Goal: Task Accomplishment & Management: Manage account settings

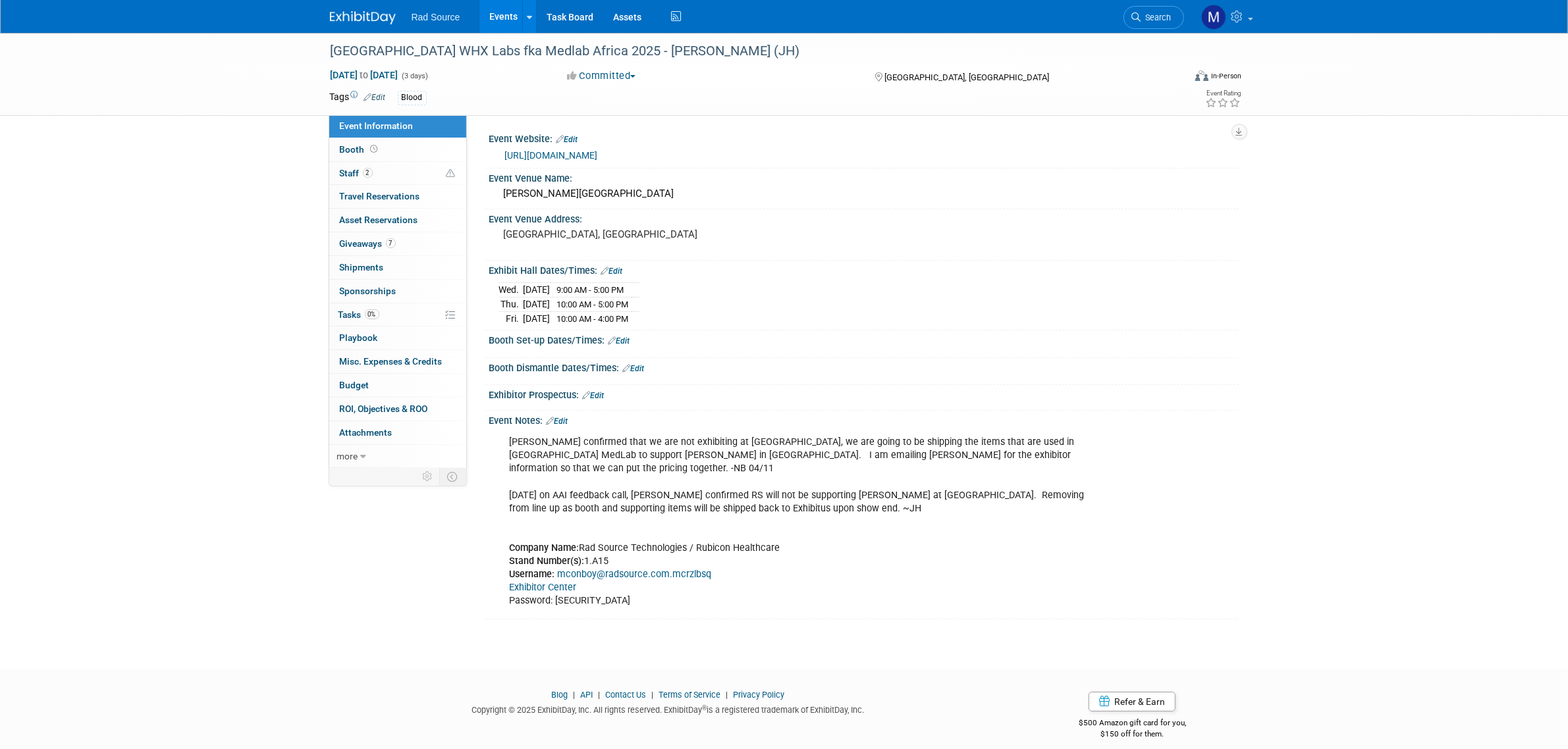
click at [626, 340] on link "Edit" at bounding box center [619, 342] width 22 height 10
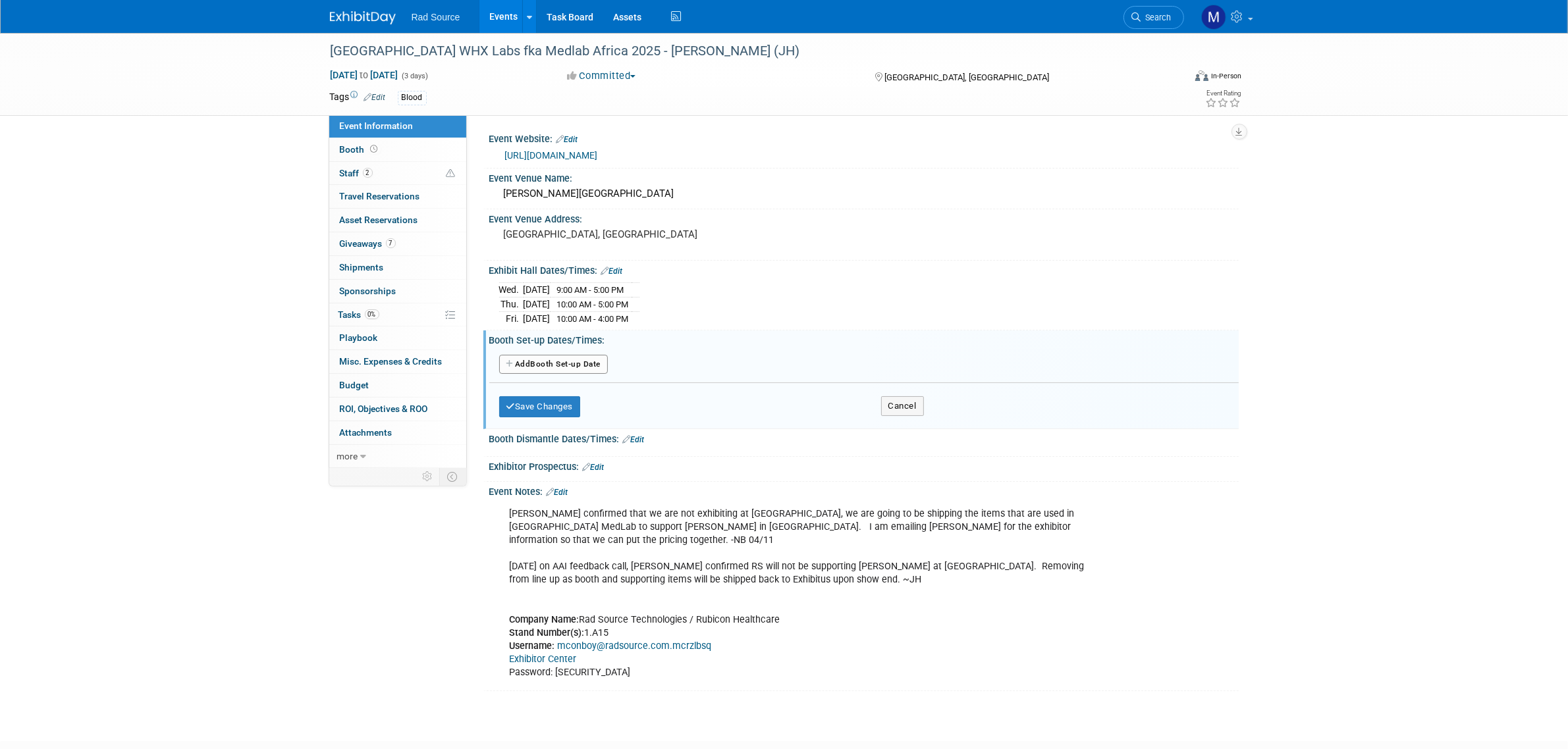
click at [580, 364] on button "Add Another Booth Set-up Date" at bounding box center [553, 365] width 110 height 20
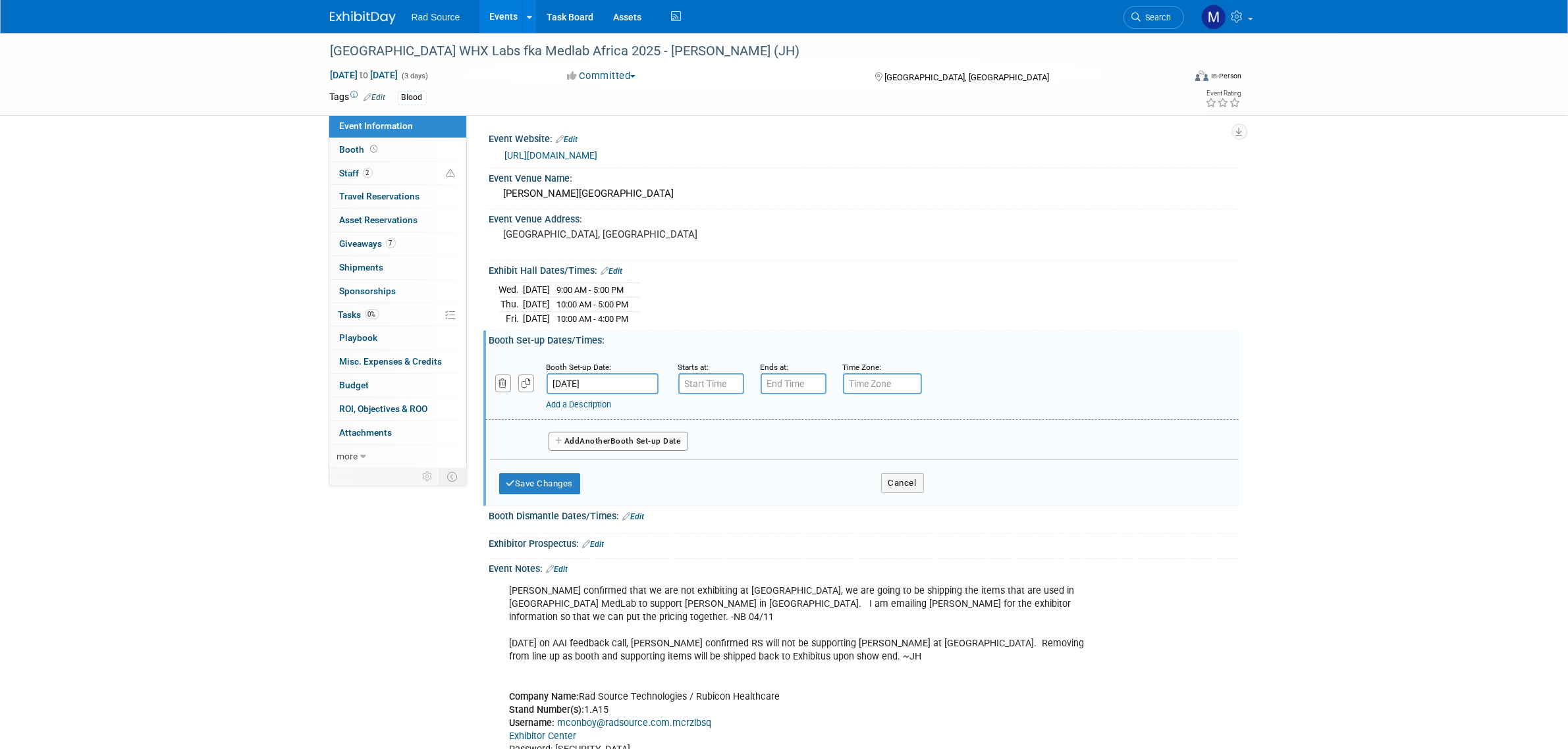
click at [636, 382] on input "[DATE]" at bounding box center [603, 384] width 112 height 21
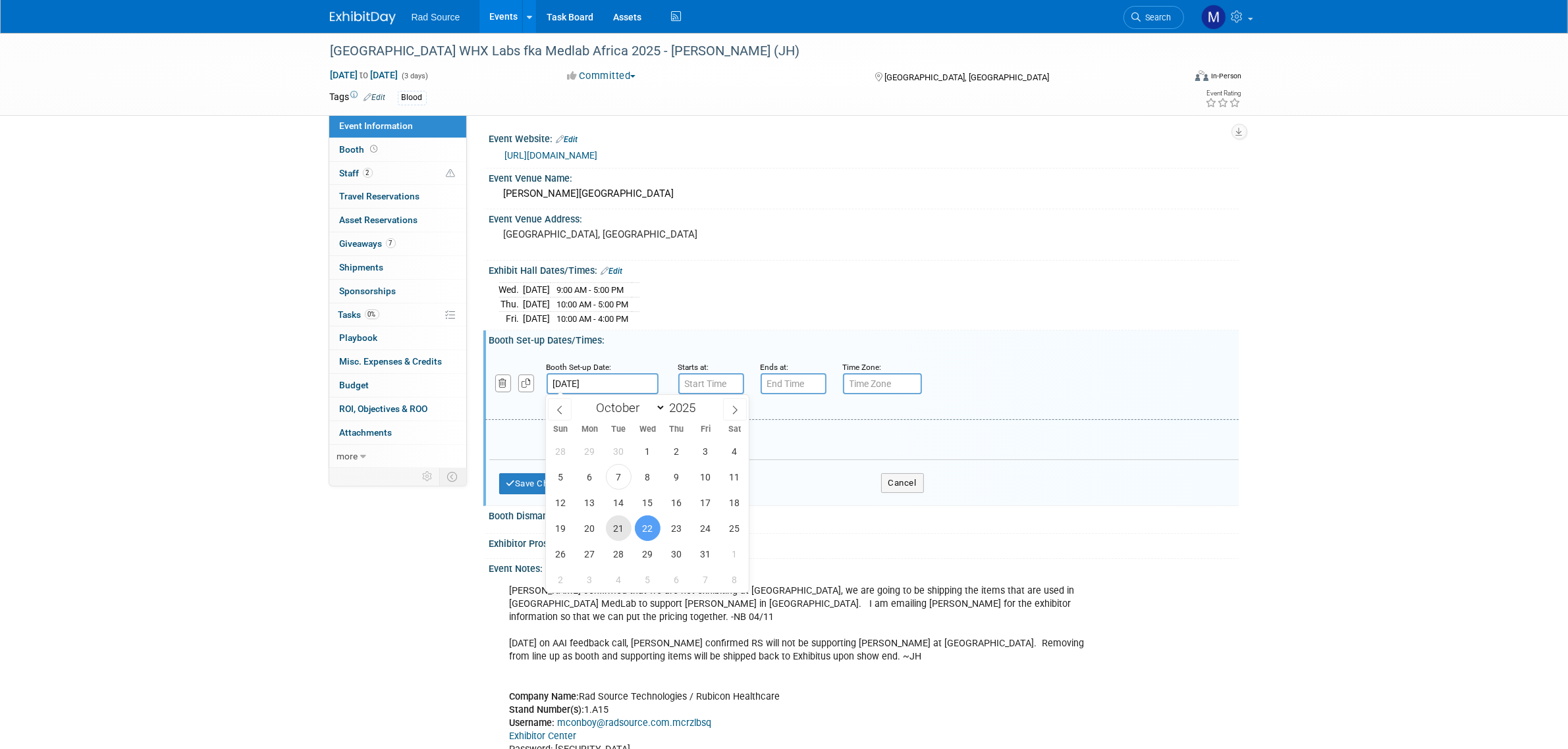
click at [612, 529] on span "21" at bounding box center [618, 529] width 26 height 26
type input "[DATE]"
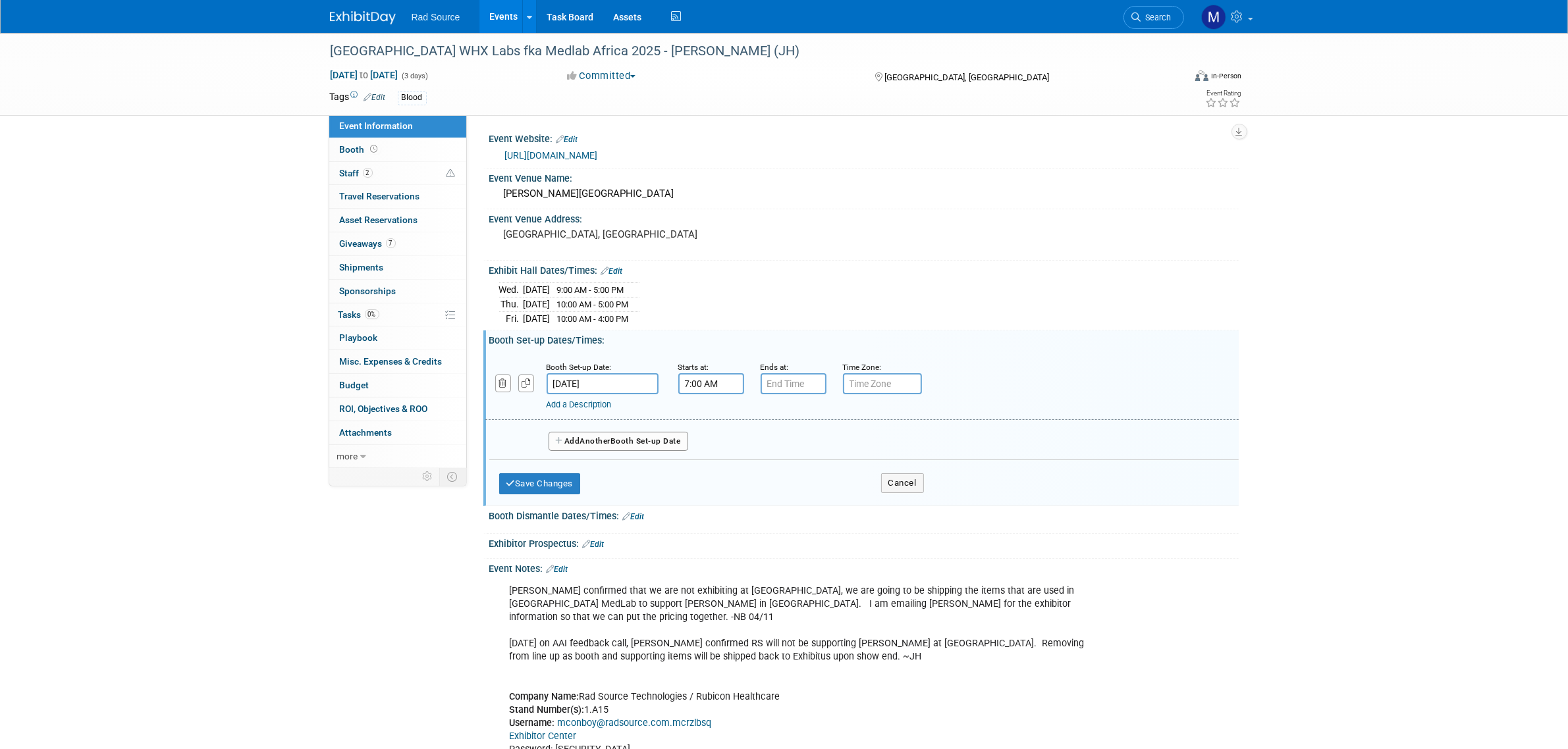
click at [716, 386] on input "7:00 AM" at bounding box center [711, 384] width 65 height 21
click at [715, 416] on span at bounding box center [708, 415] width 23 height 23
type input "8:00 AM"
click at [788, 383] on input "7:00 PM" at bounding box center [793, 384] width 65 height 21
click at [795, 416] on span at bounding box center [791, 415] width 23 height 23
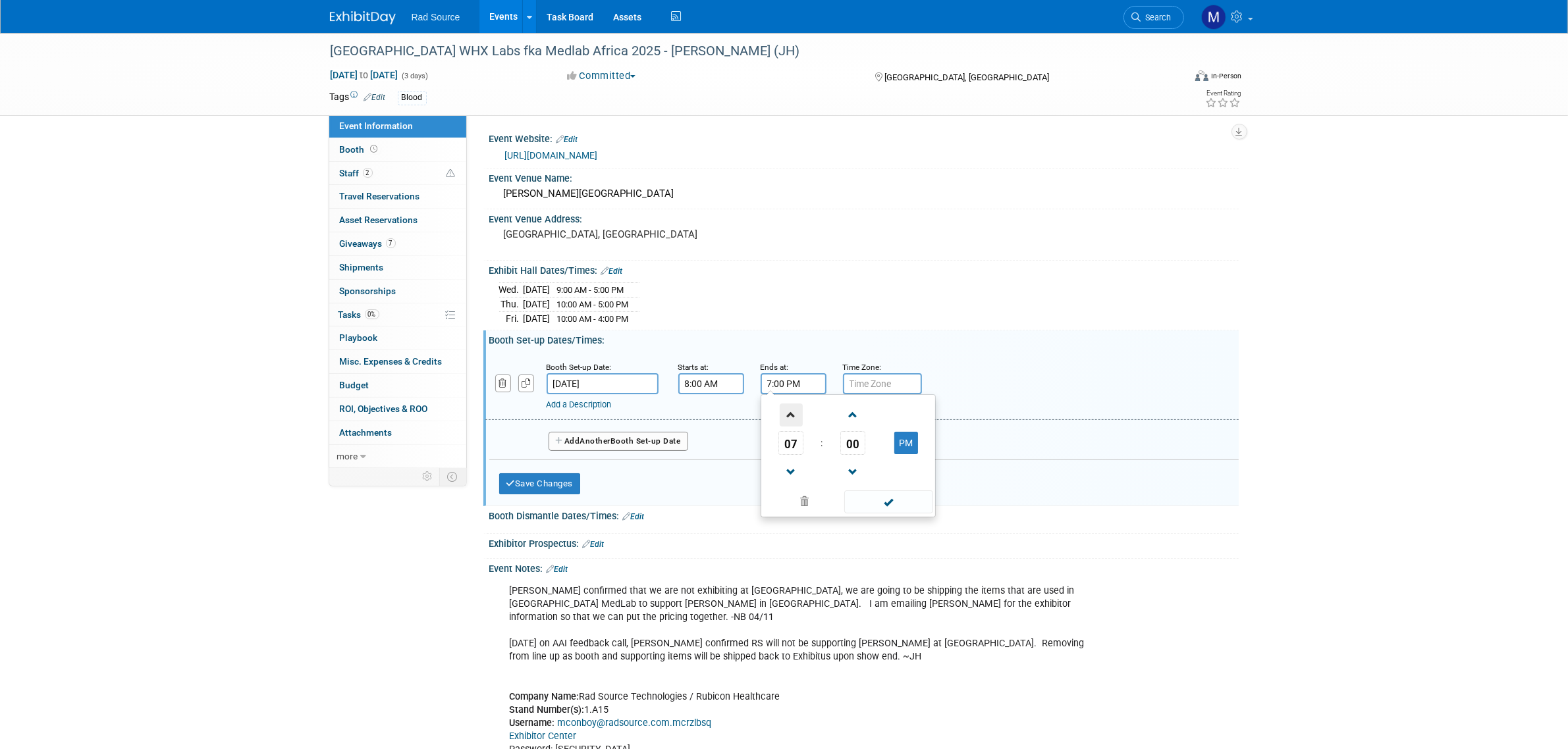
type input "8:00 PM"
click at [611, 406] on link "Add a Description" at bounding box center [579, 404] width 65 height 10
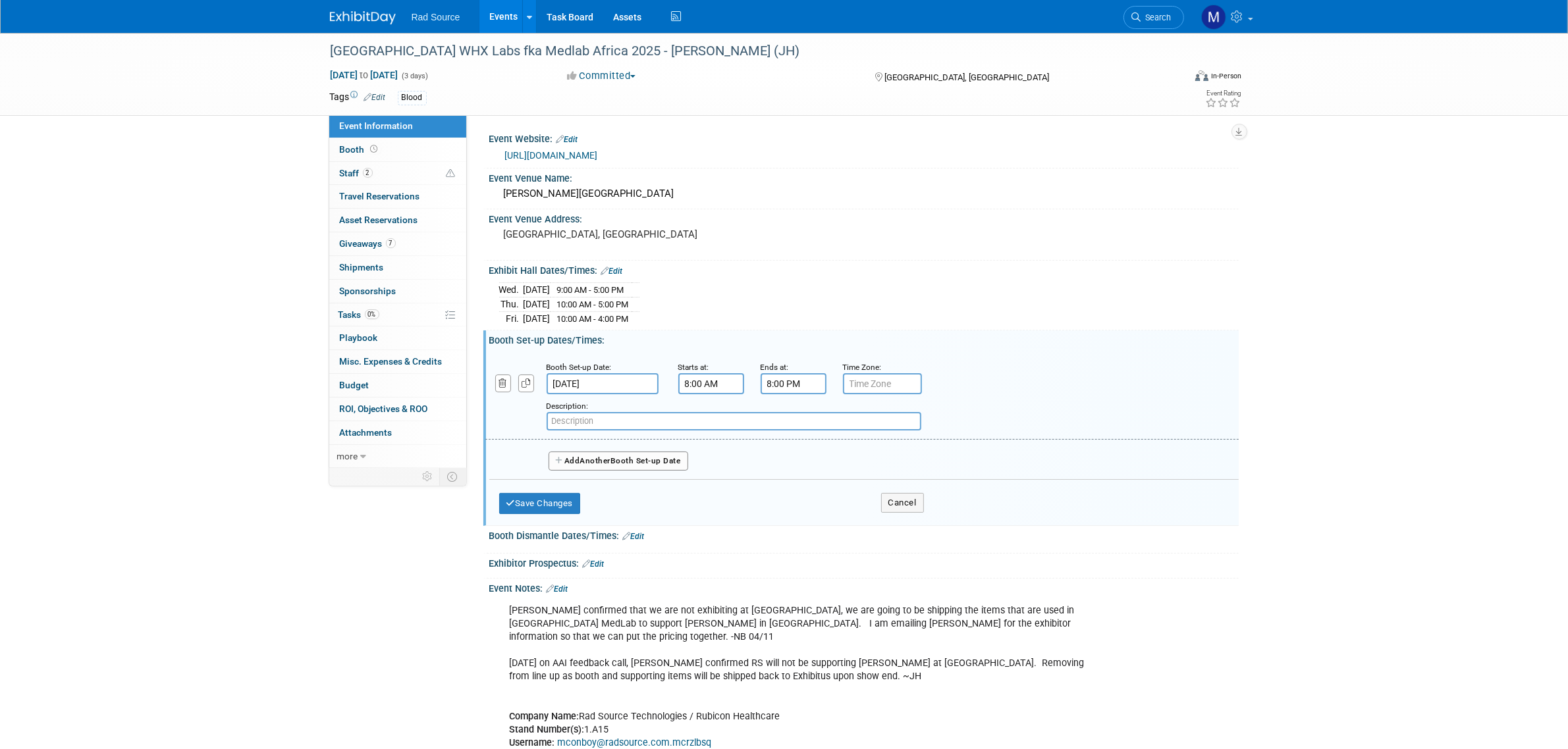
click at [761, 418] on input "text" at bounding box center [733, 421] width 374 height 18
paste input "Space Only and Shell Scheme Contractors"
type input "Space Only and Shell Scheme Contractors"
click at [574, 499] on button "Save Changes" at bounding box center [539, 504] width 82 height 21
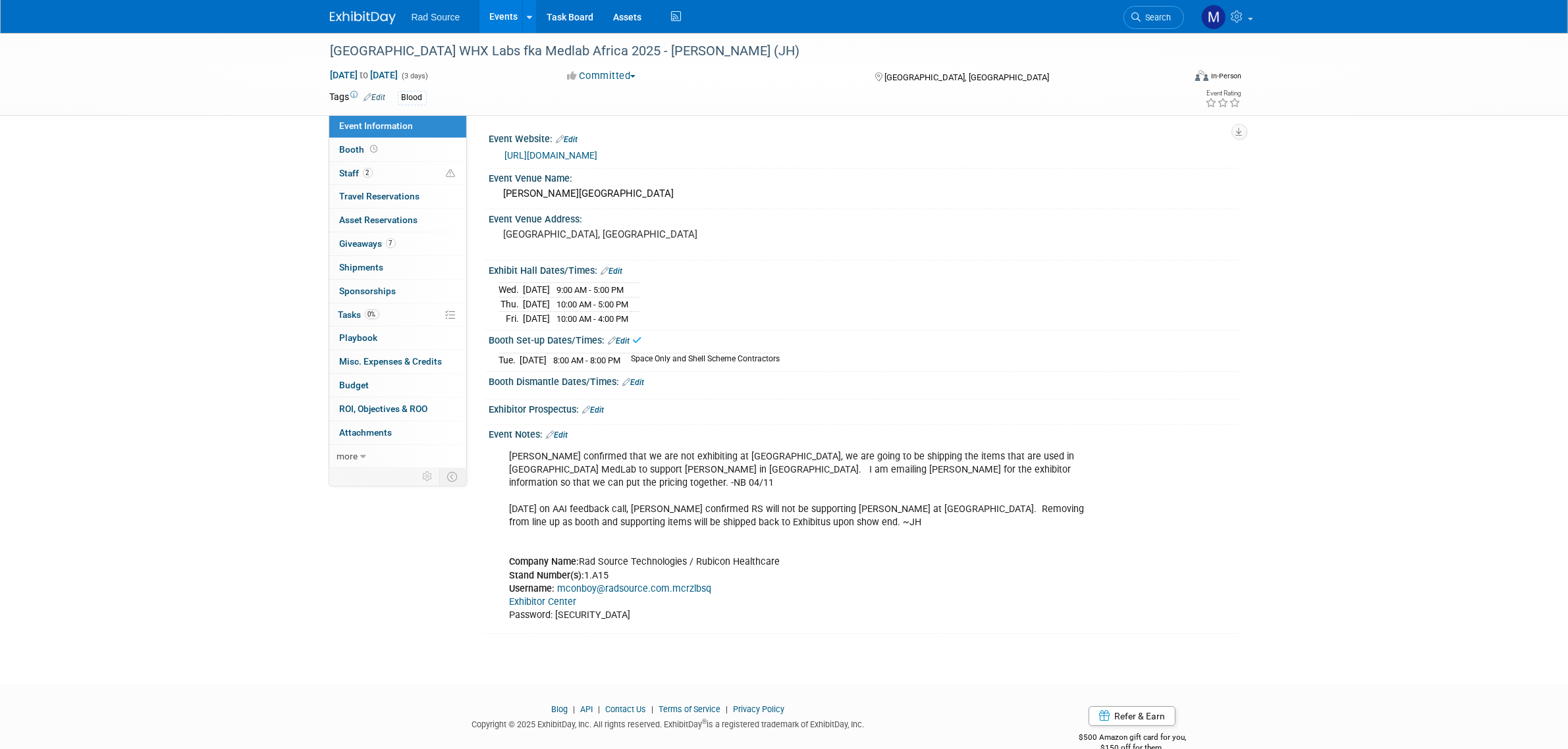
click at [644, 380] on link "Edit" at bounding box center [633, 383] width 22 height 10
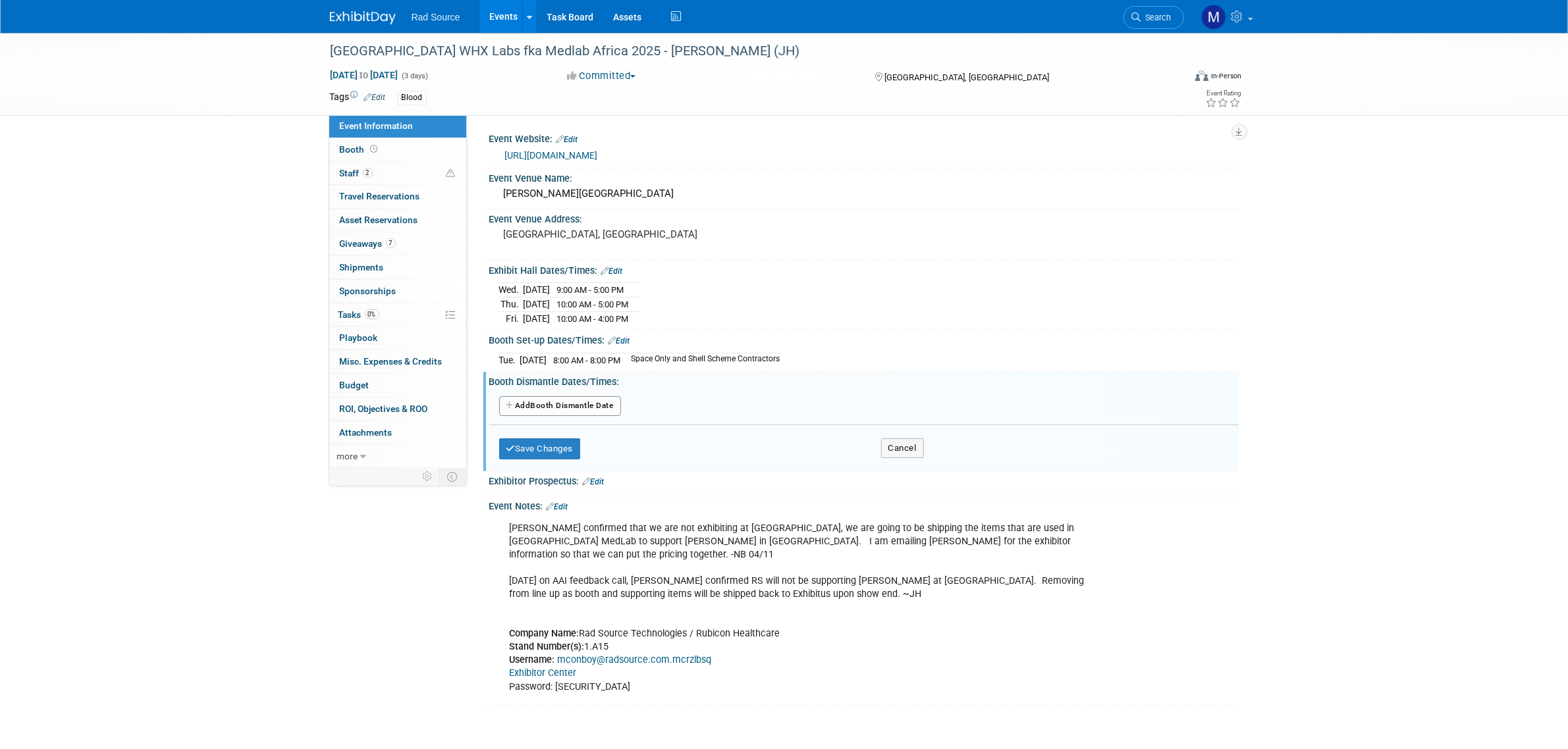
click at [590, 409] on button "Add Another Booth Dismantle Date" at bounding box center [559, 406] width 122 height 20
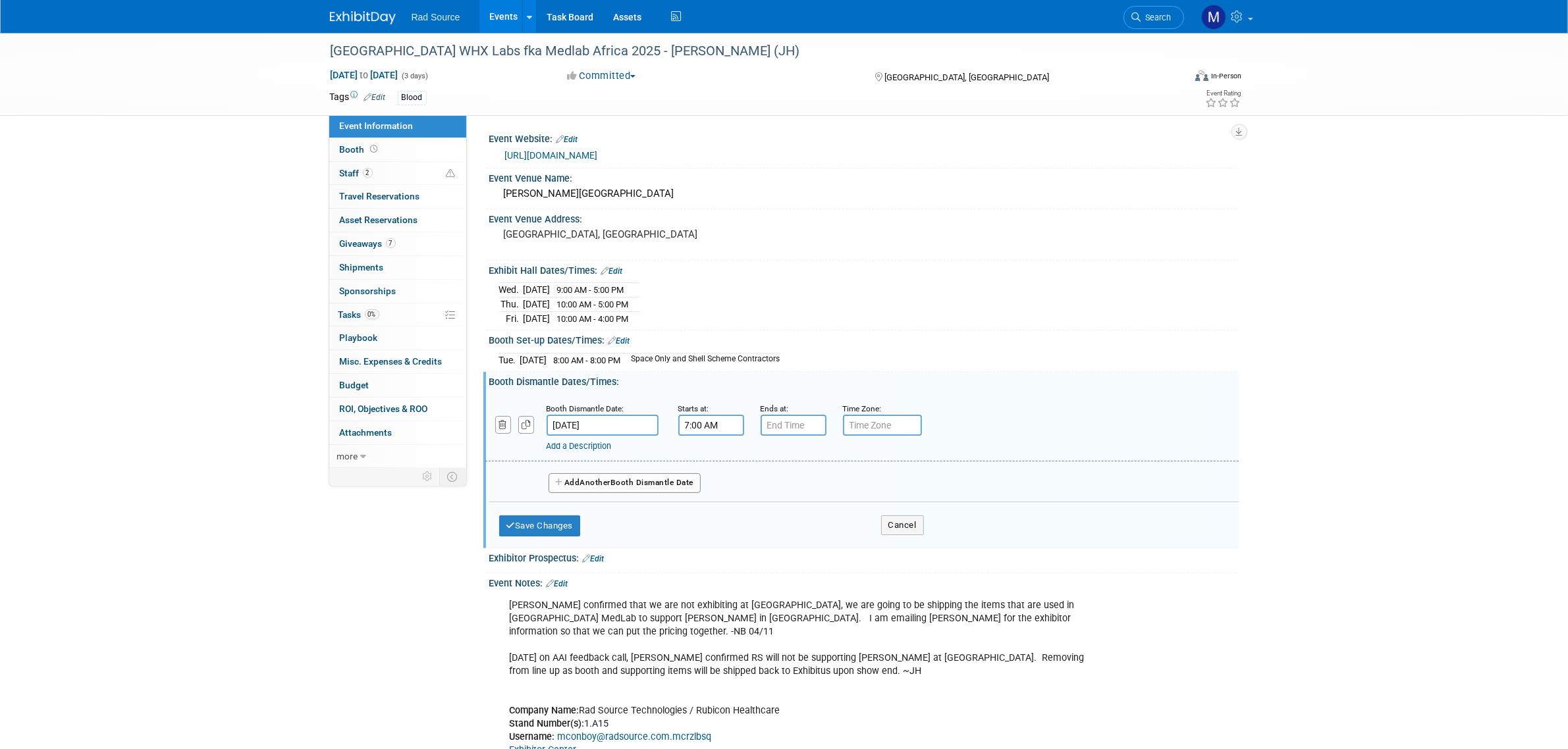
click at [729, 426] on input "7:00 AM" at bounding box center [711, 426] width 65 height 21
click at [707, 507] on span at bounding box center [708, 514] width 23 height 23
click at [774, 489] on span "00" at bounding box center [770, 484] width 25 height 24
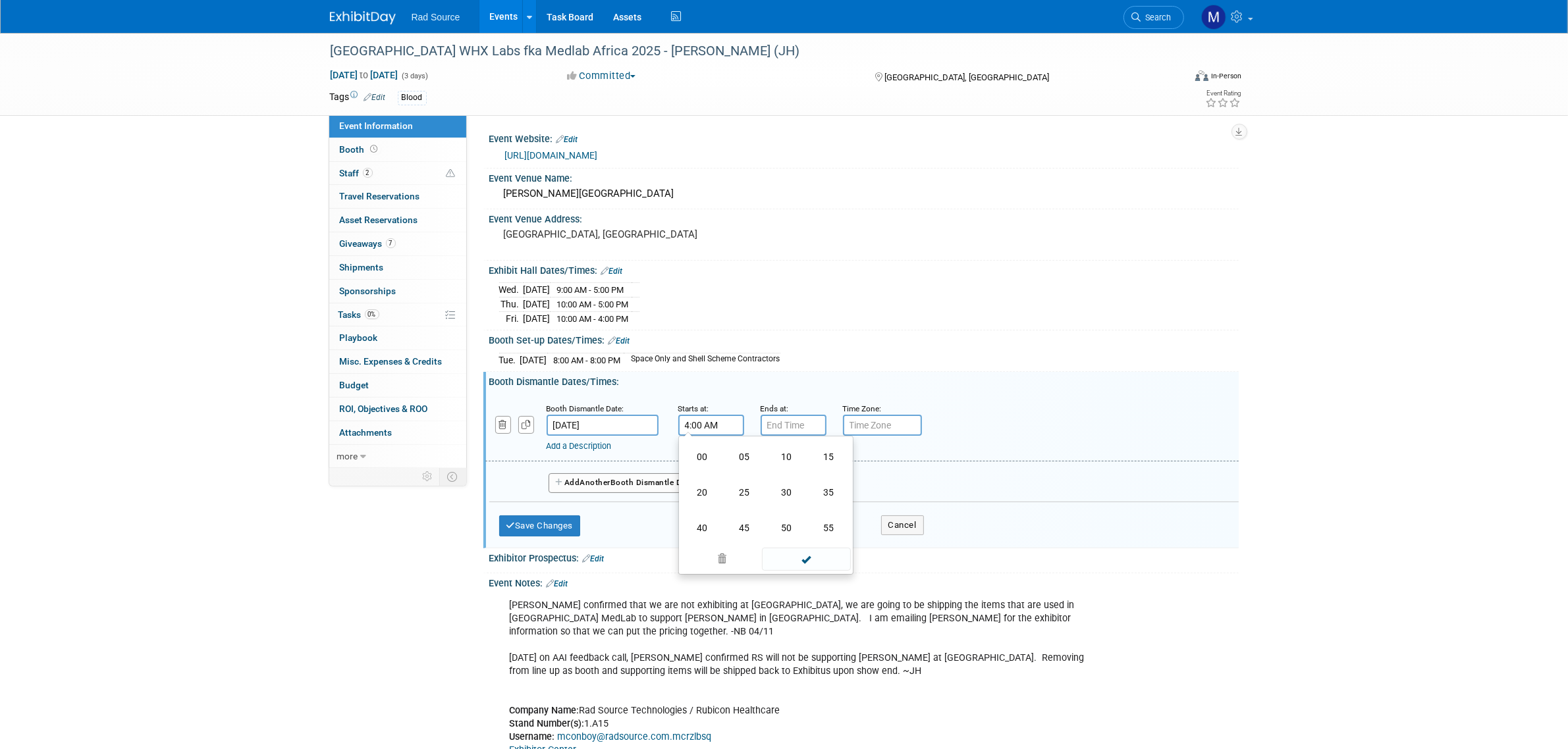
click at [774, 489] on td "30" at bounding box center [786, 492] width 42 height 36
click at [815, 485] on button "AM" at bounding box center [823, 484] width 24 height 22
type input "4:30 PM"
type input "7:00 PM"
click at [810, 429] on input "7:00 PM" at bounding box center [793, 426] width 65 height 21
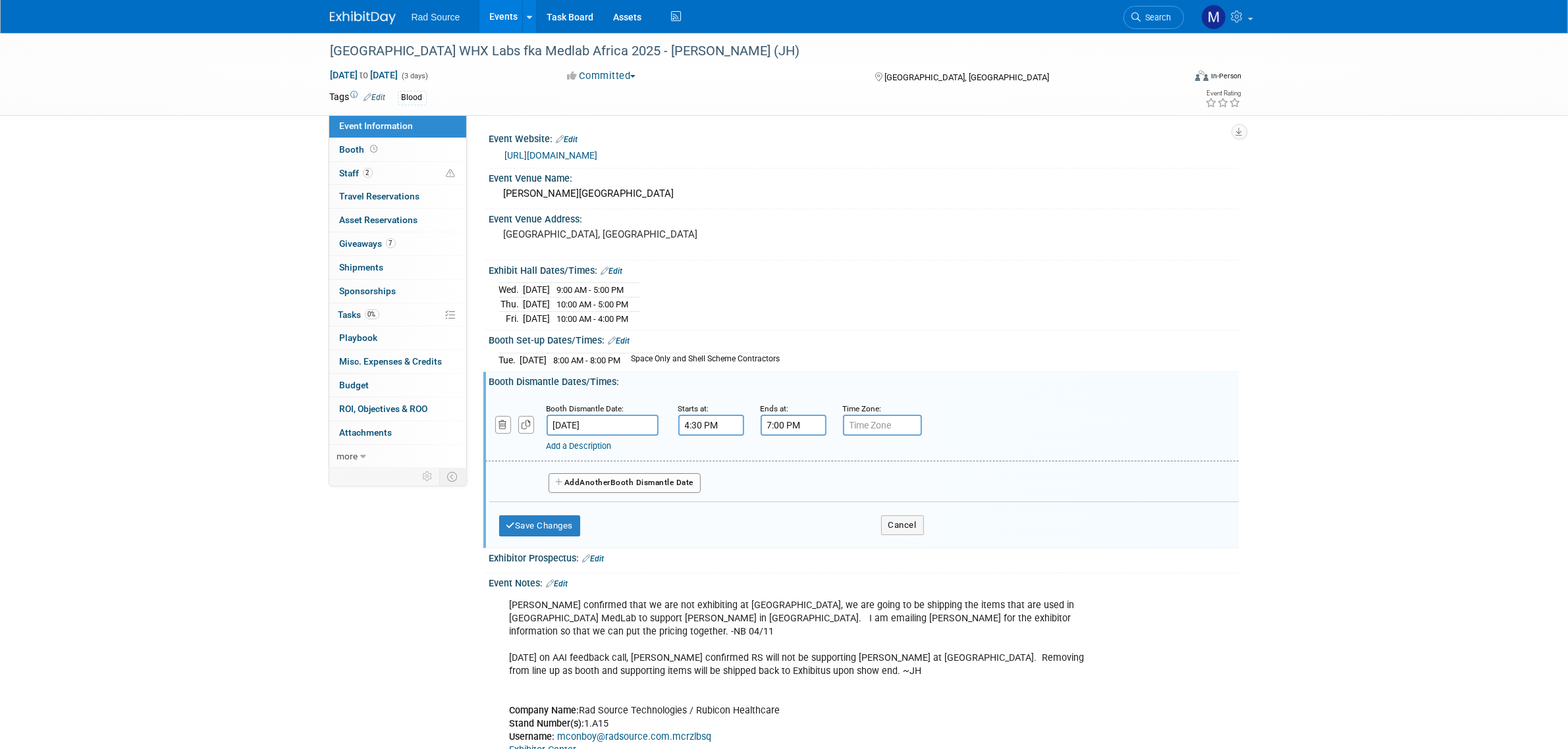
click at [362, 14] on img at bounding box center [363, 18] width 65 height 13
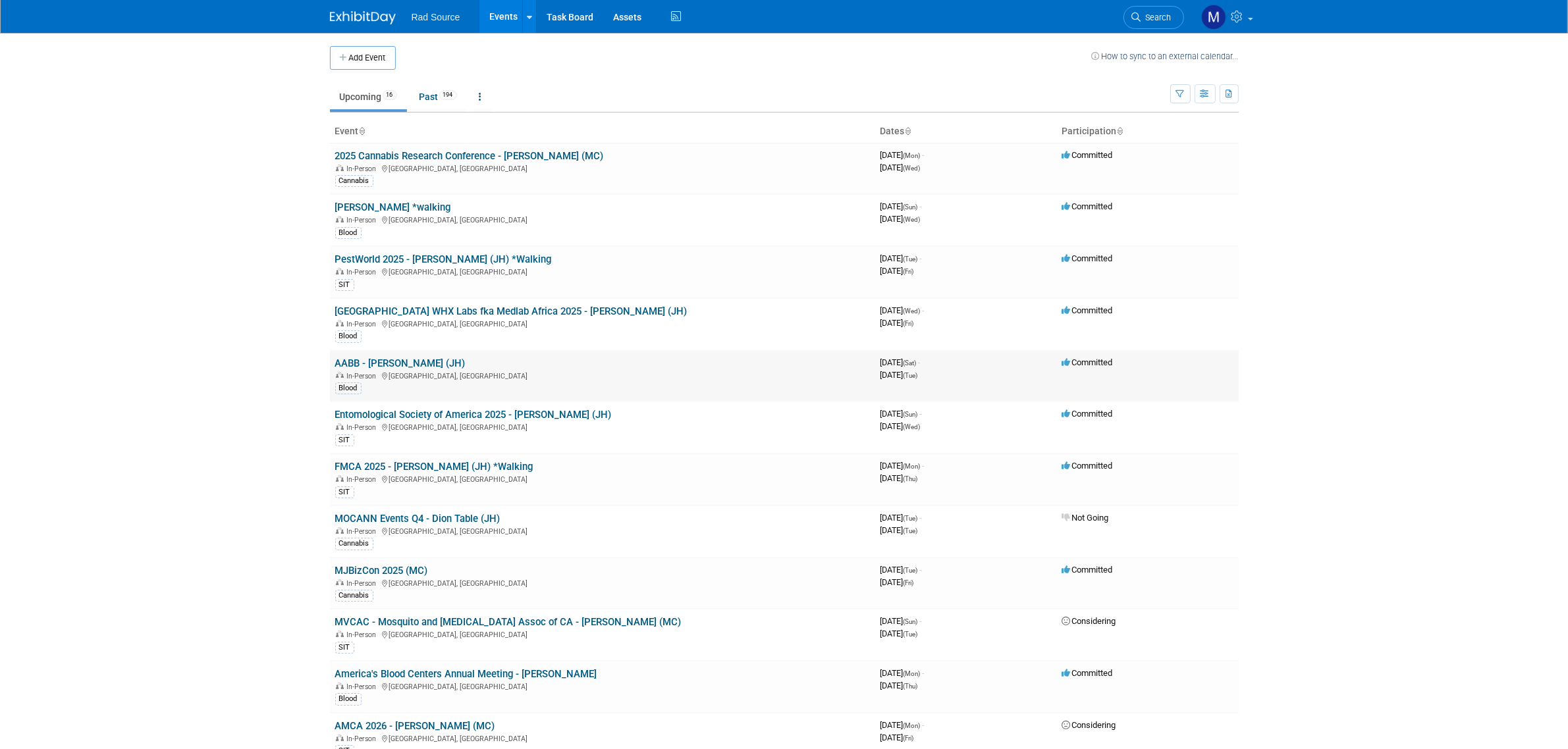
click at [405, 360] on link "AABB - [PERSON_NAME] (JH)" at bounding box center [399, 363] width 130 height 12
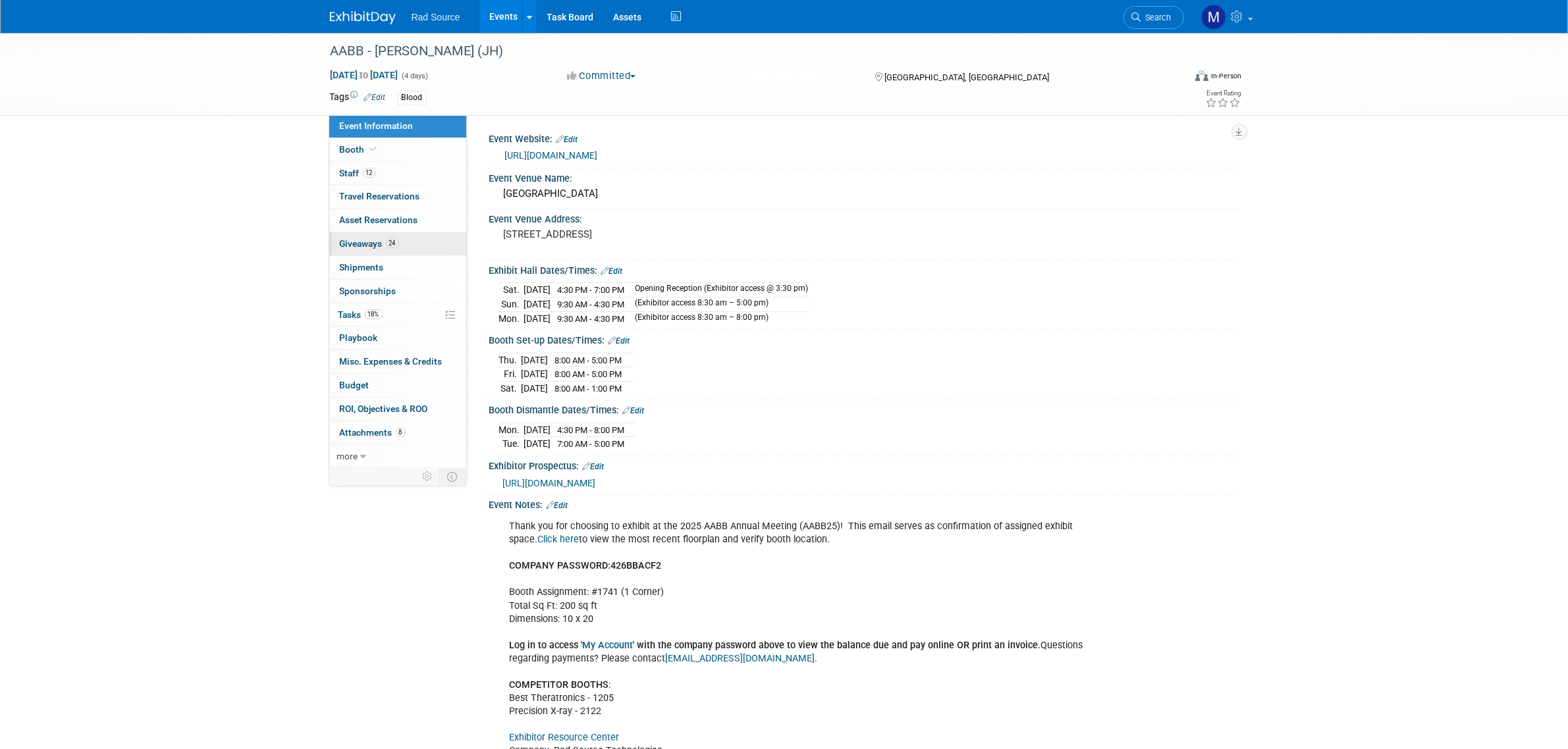
click at [402, 247] on link "24 Giveaways 24" at bounding box center [398, 244] width 137 height 23
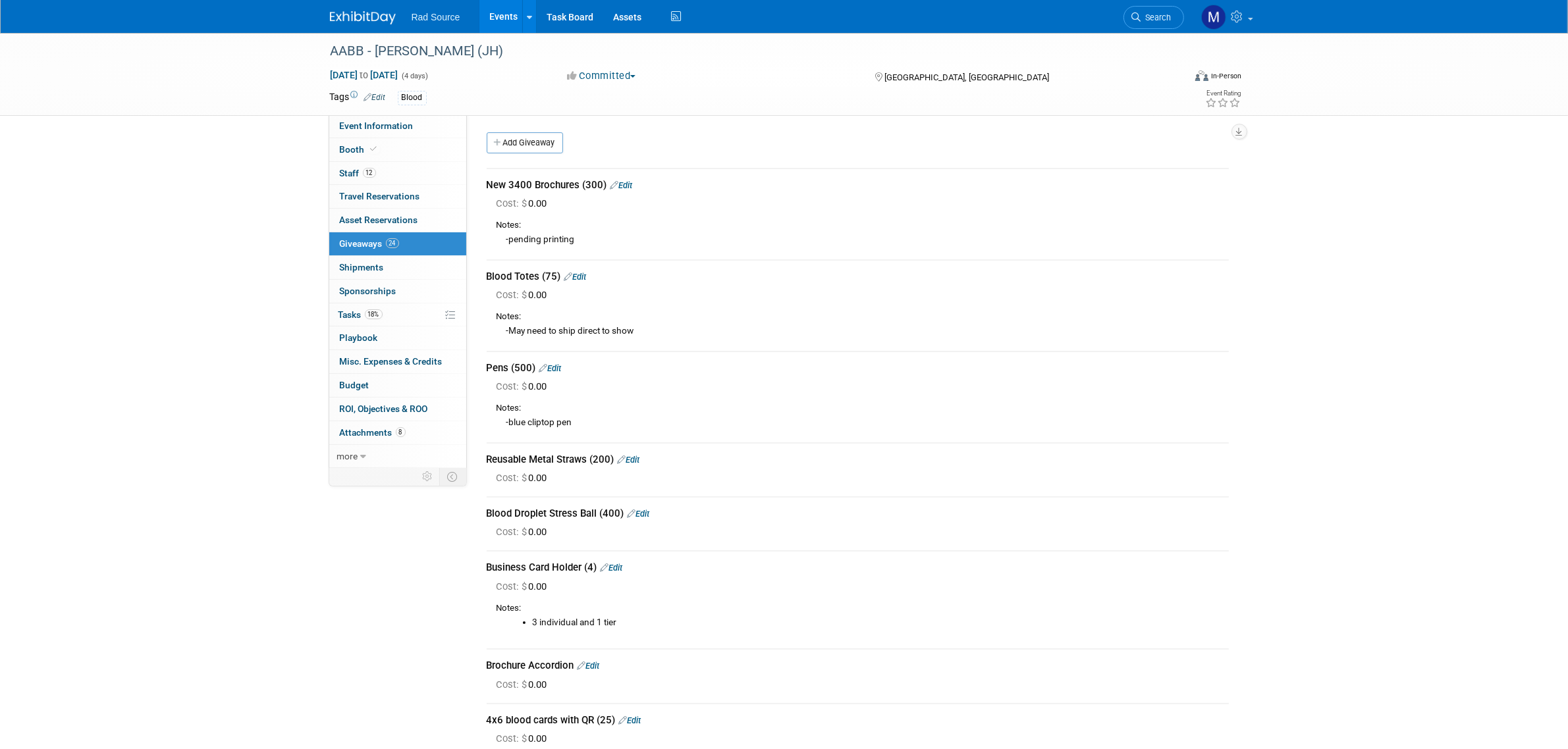
click at [369, 18] on img at bounding box center [363, 18] width 65 height 13
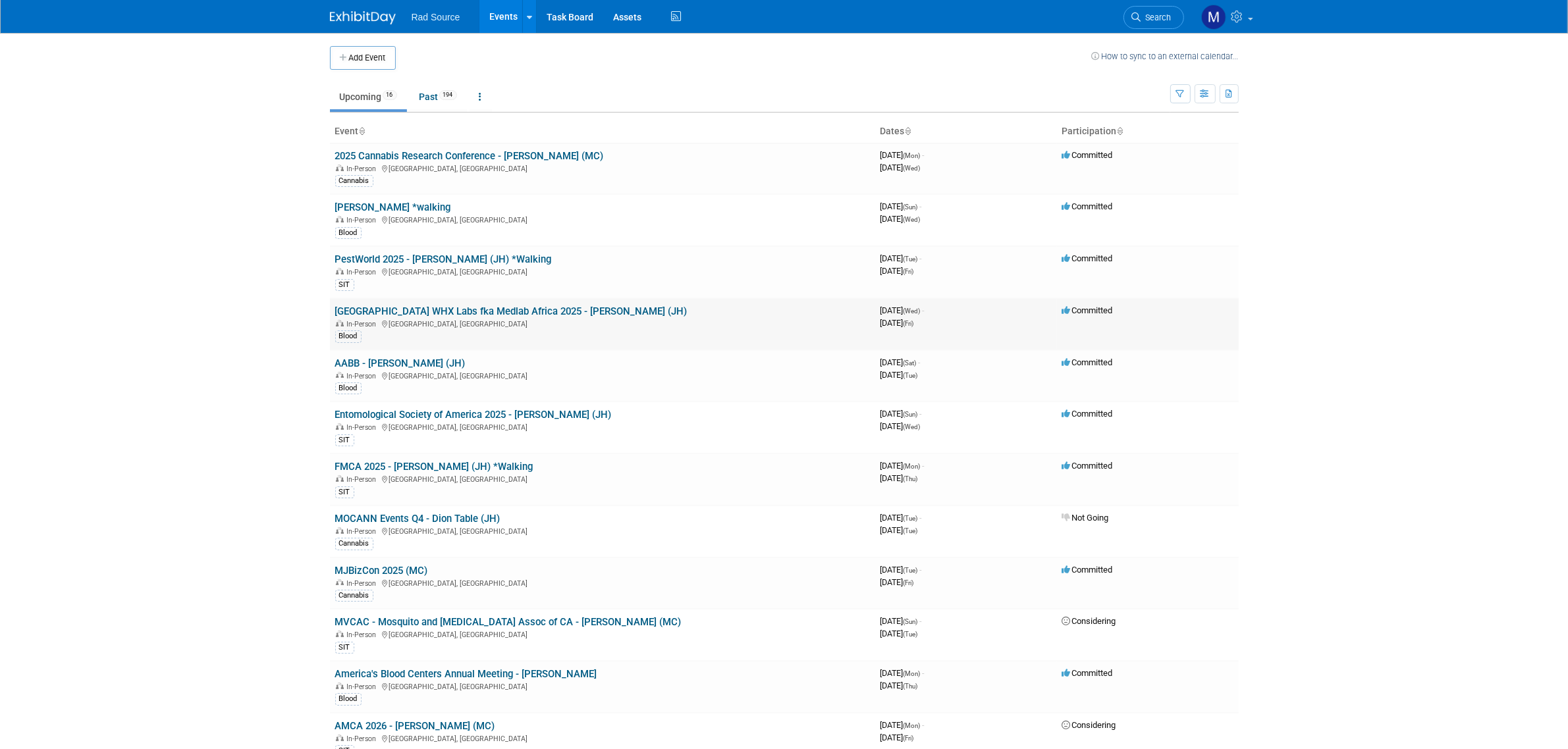
click at [484, 307] on link "[GEOGRAPHIC_DATA] WHX Labs fka Medlab Africa 2025 - [PERSON_NAME] (JH)" at bounding box center [511, 311] width 352 height 12
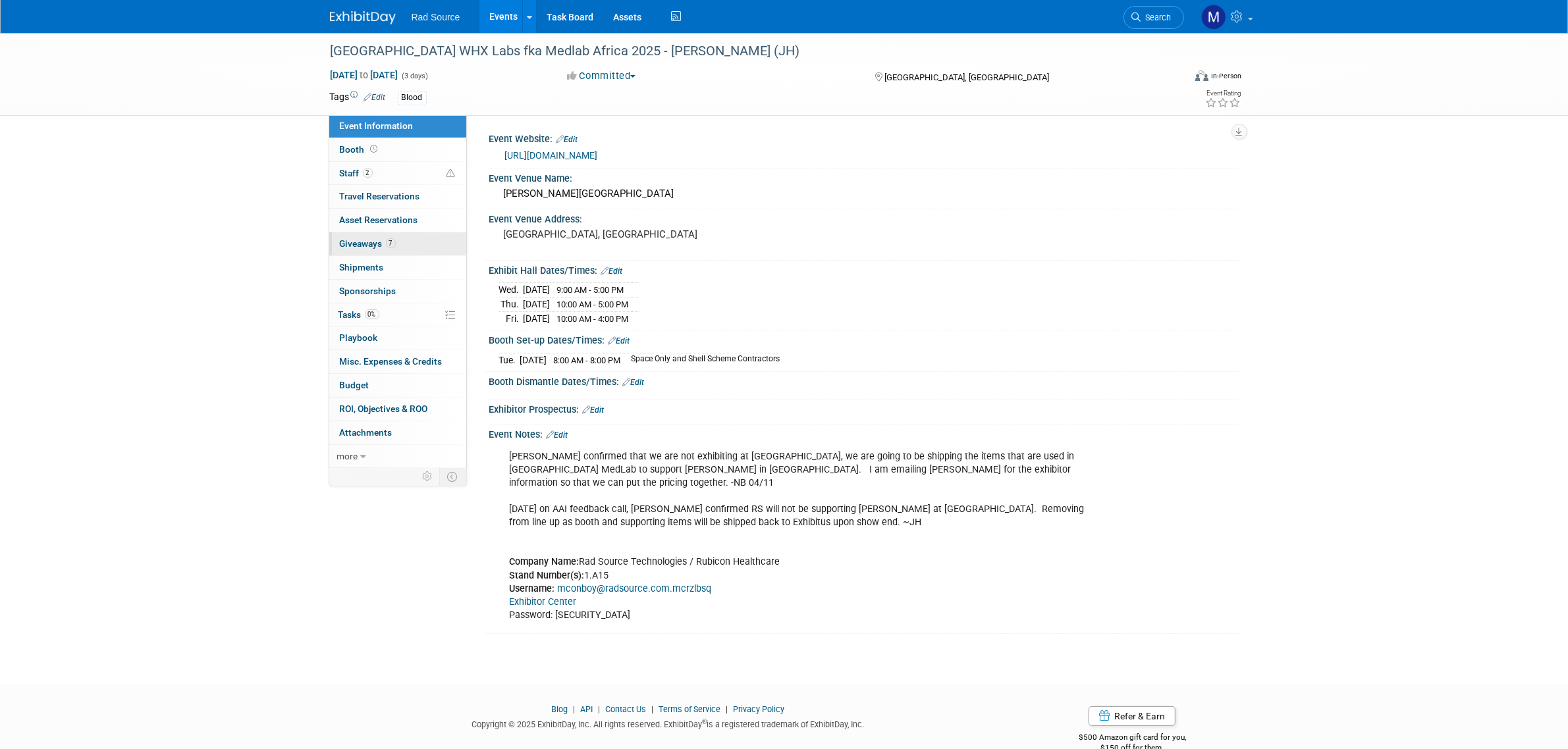
click at [417, 247] on link "7 Giveaways 7" at bounding box center [398, 244] width 137 height 23
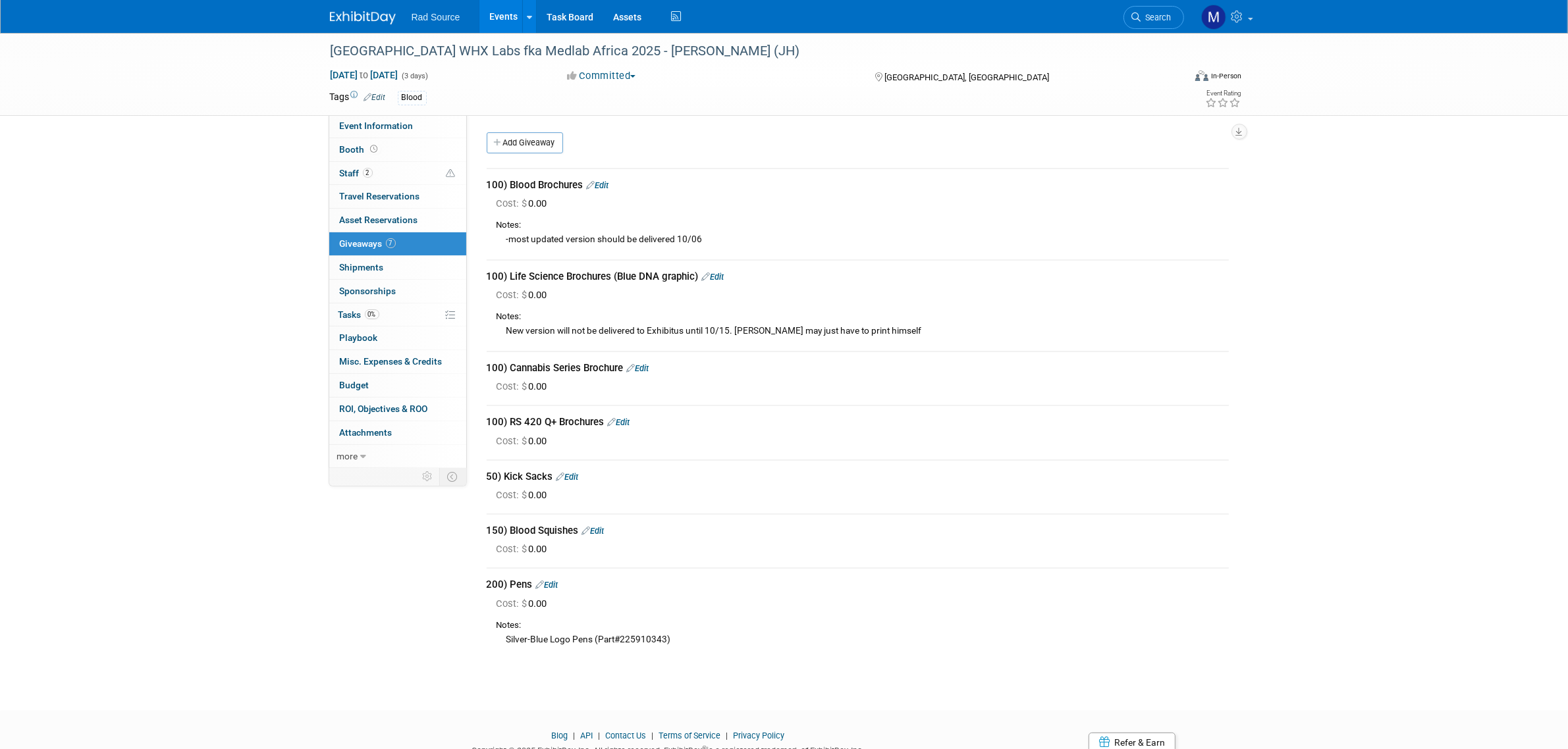
click at [603, 188] on link "Edit" at bounding box center [597, 185] width 22 height 10
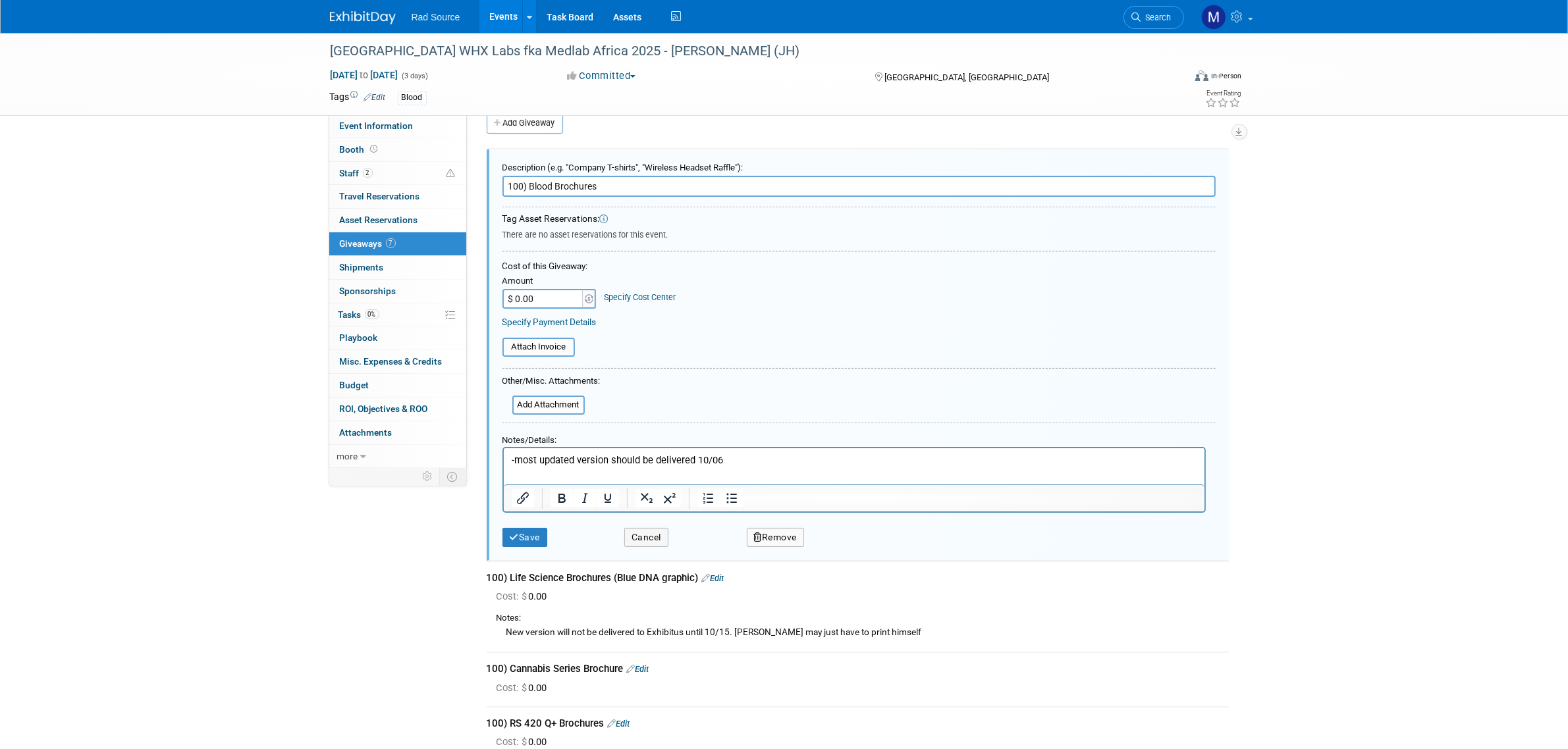
click at [735, 465] on p "-most updated version should be delivered 10/06" at bounding box center [854, 460] width 685 height 13
drag, startPoint x: 737, startPoint y: 464, endPoint x: 517, endPoint y: 452, distance: 220.3
click at [517, 453] on p "-most updated version should be delivered 10/06" at bounding box center [854, 460] width 685 height 13
click at [524, 532] on button "Save" at bounding box center [525, 538] width 45 height 19
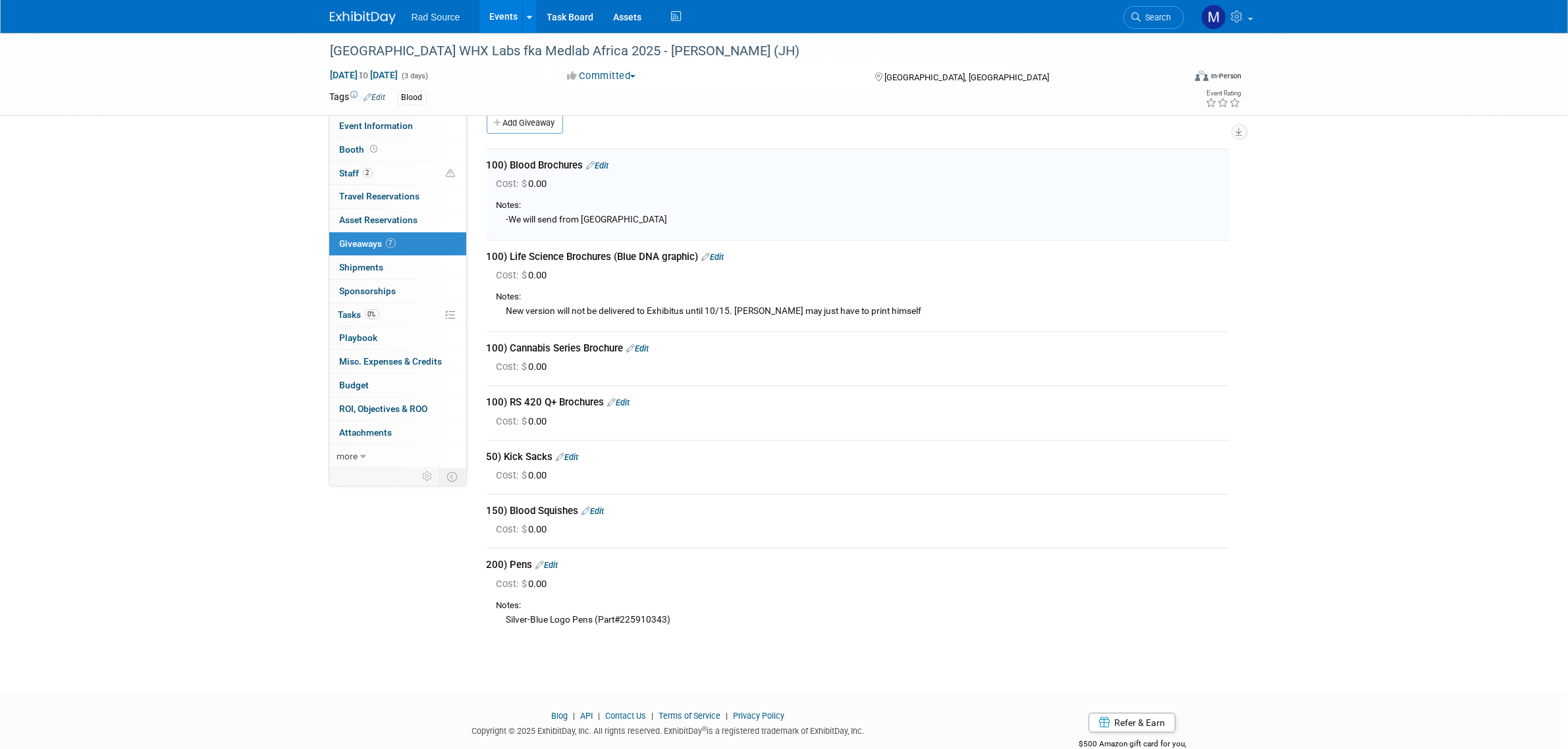
click at [723, 255] on link "Edit" at bounding box center [712, 257] width 22 height 10
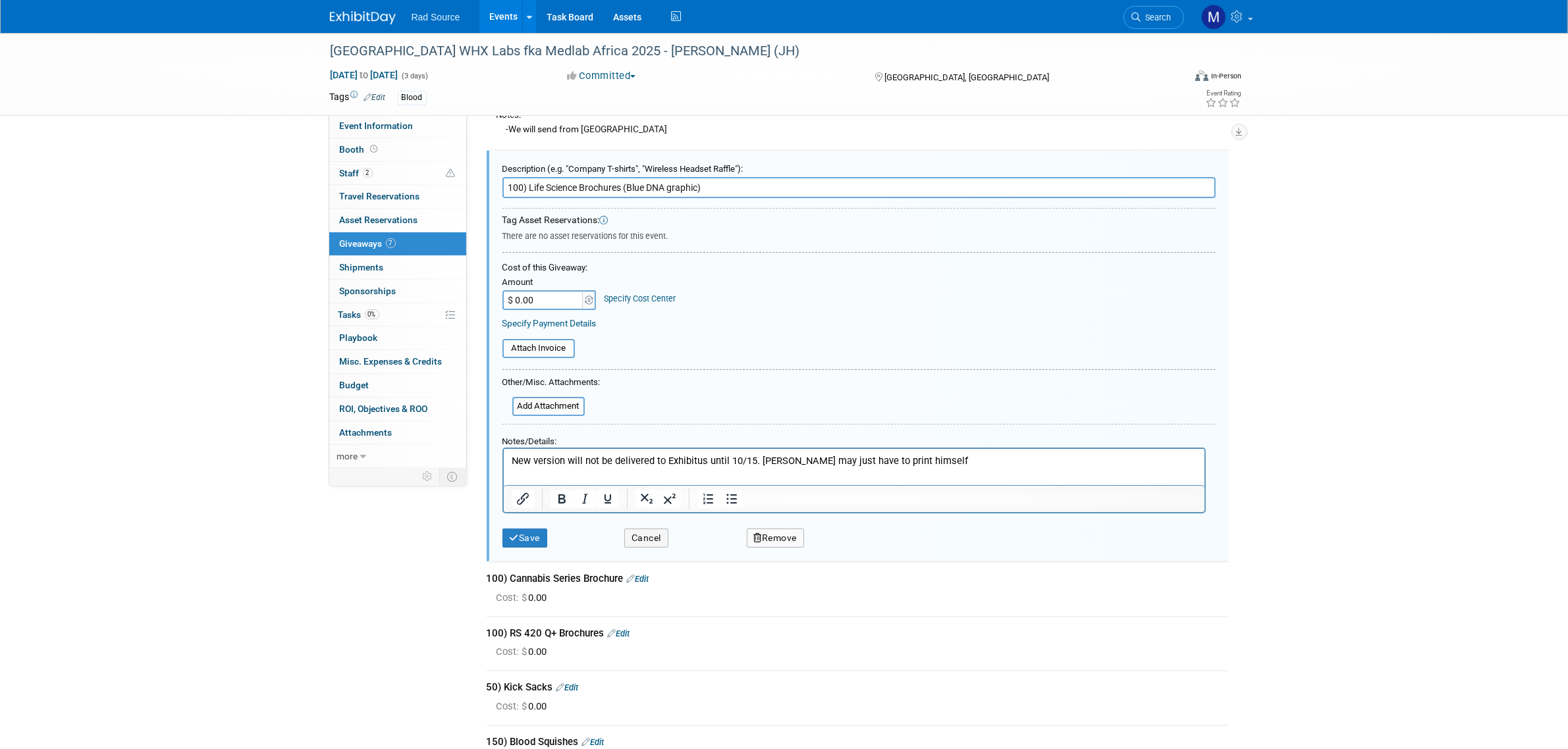
click at [784, 534] on button "Remove" at bounding box center [776, 538] width 58 height 19
click at [903, 541] on link "No" at bounding box center [892, 550] width 35 height 21
drag, startPoint x: 924, startPoint y: 463, endPoint x: 912, endPoint y: 457, distance: 13.4
click at [912, 457] on p "New version will not be delivered to Exhibitus until 10/15. [PERSON_NAME] may j…" at bounding box center [854, 461] width 685 height 13
click at [510, 461] on body "New version will not be delivered to Exhibitus until 10/15. [PERSON_NAME] may j…" at bounding box center [853, 461] width 686 height 13
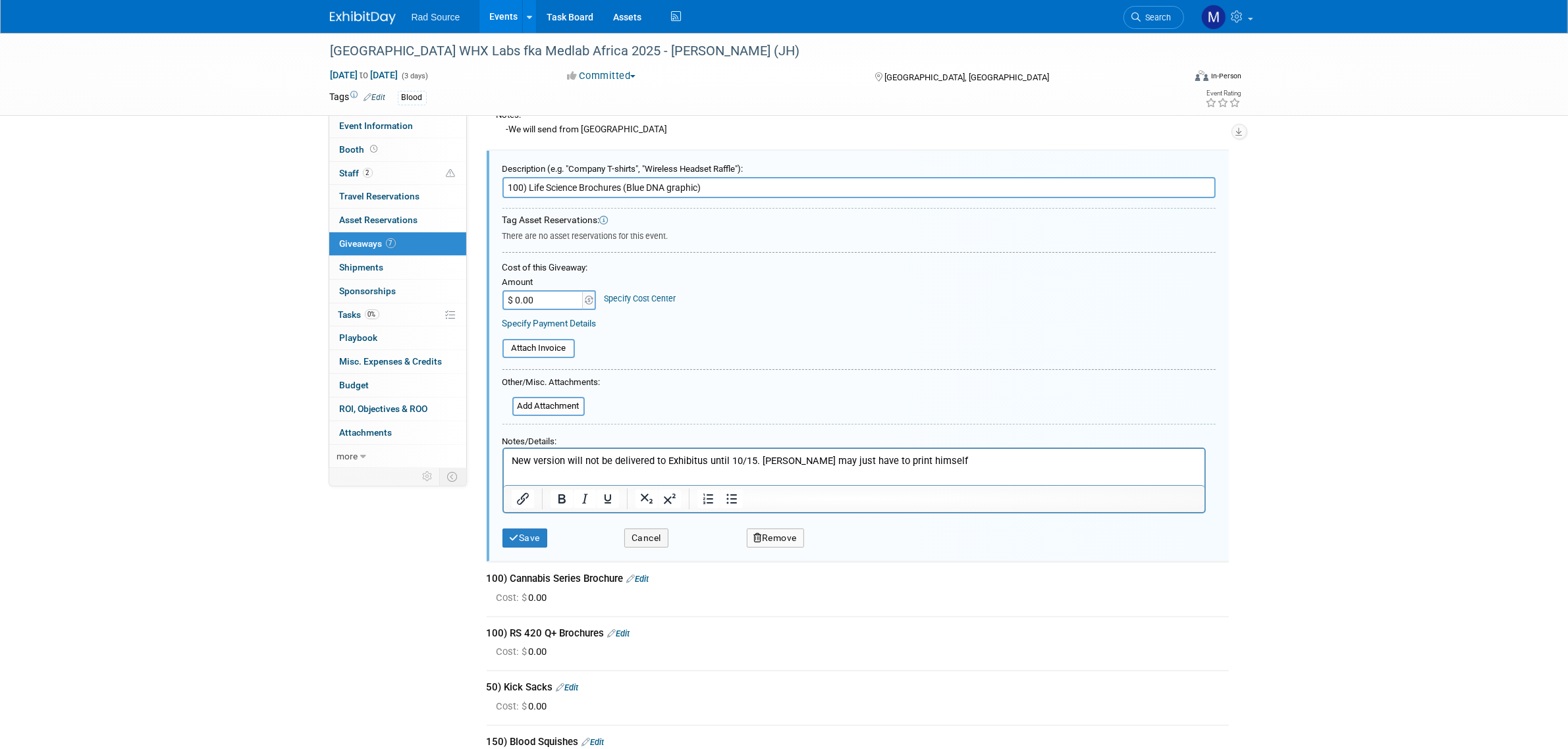
click at [920, 466] on p "New version will not be delivered to Exhibitus until 10/15. [PERSON_NAME] may j…" at bounding box center [854, 461] width 685 height 13
click at [758, 188] on input "100) Life Science Brochures (Blue DNA graphic)" at bounding box center [859, 188] width 713 height 21
type input "100) Life Science Brochures (Blue DNA graphic) ([PERSON_NAME] will print himsel…"
click at [528, 534] on button "Save" at bounding box center [525, 538] width 45 height 19
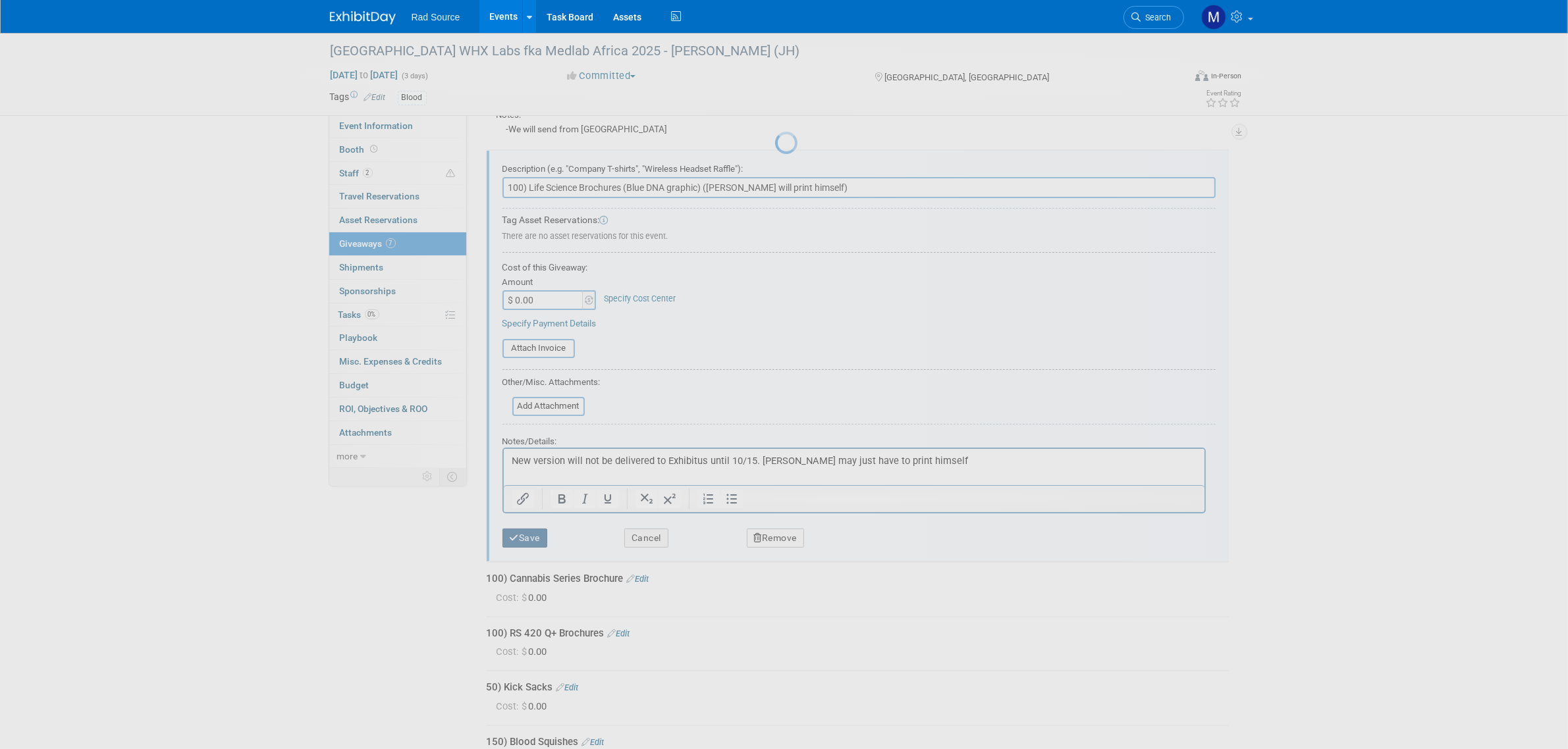
scroll to position [49, 0]
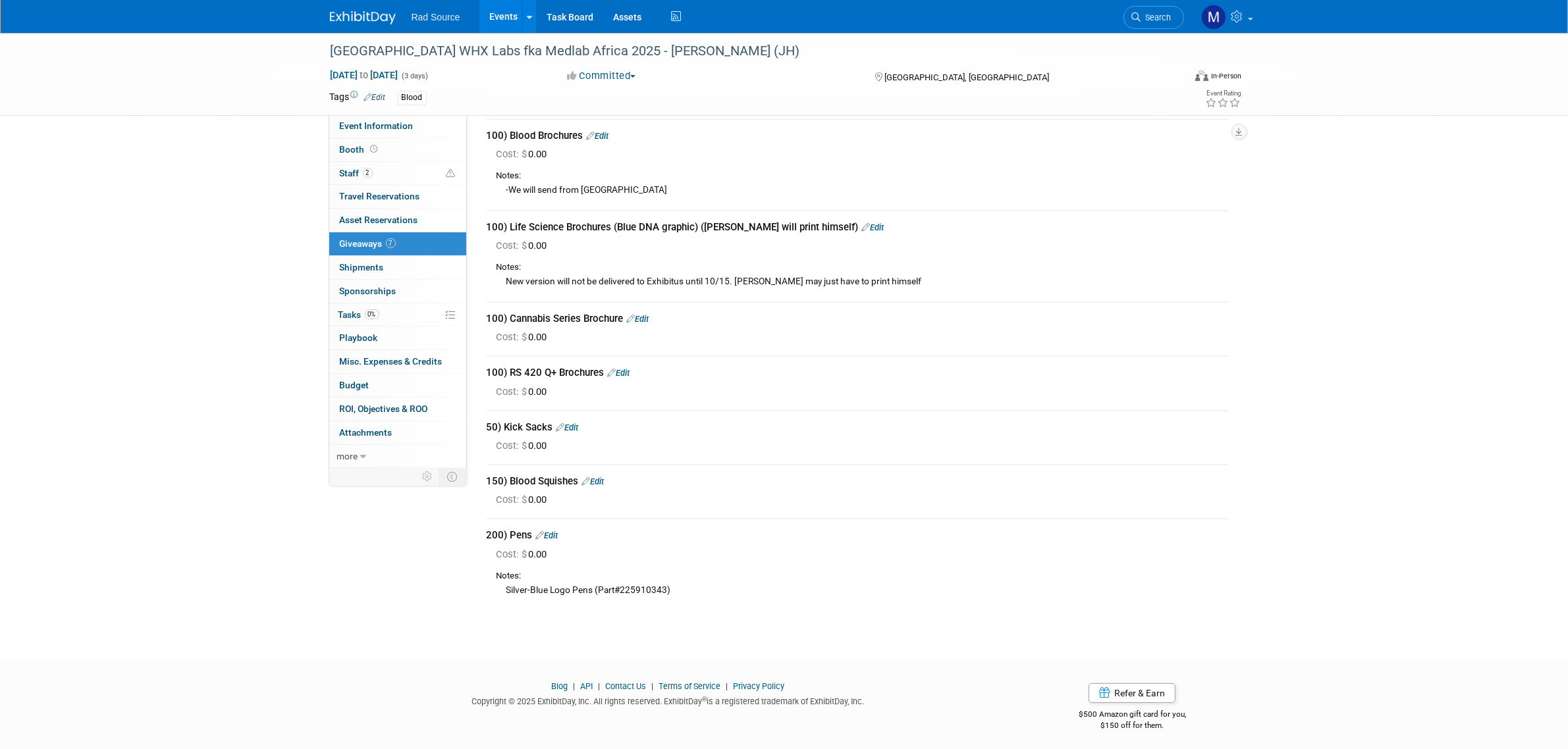
click at [578, 423] on link "Edit" at bounding box center [567, 427] width 22 height 10
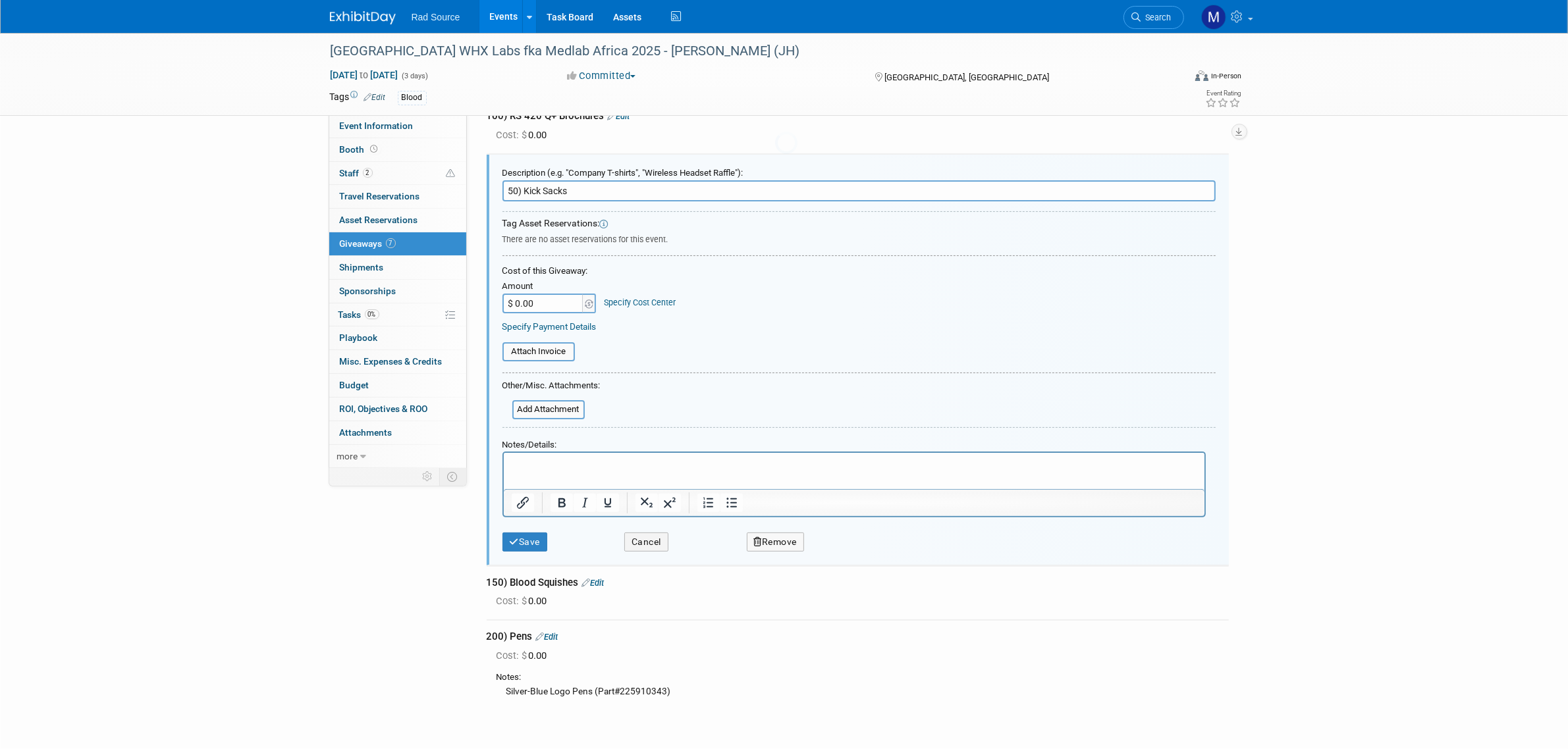
scroll to position [0, 0]
drag, startPoint x: 518, startPoint y: 189, endPoint x: 497, endPoint y: 190, distance: 21.0
click at [497, 190] on div "Description (e.g. "Company T-shirts", "Wireless Headset Raffle"): 50) Kick Sack…" at bounding box center [857, 359] width 742 height 412
type input "100) Kick Sacks"
click at [525, 531] on button "Save" at bounding box center [525, 540] width 45 height 19
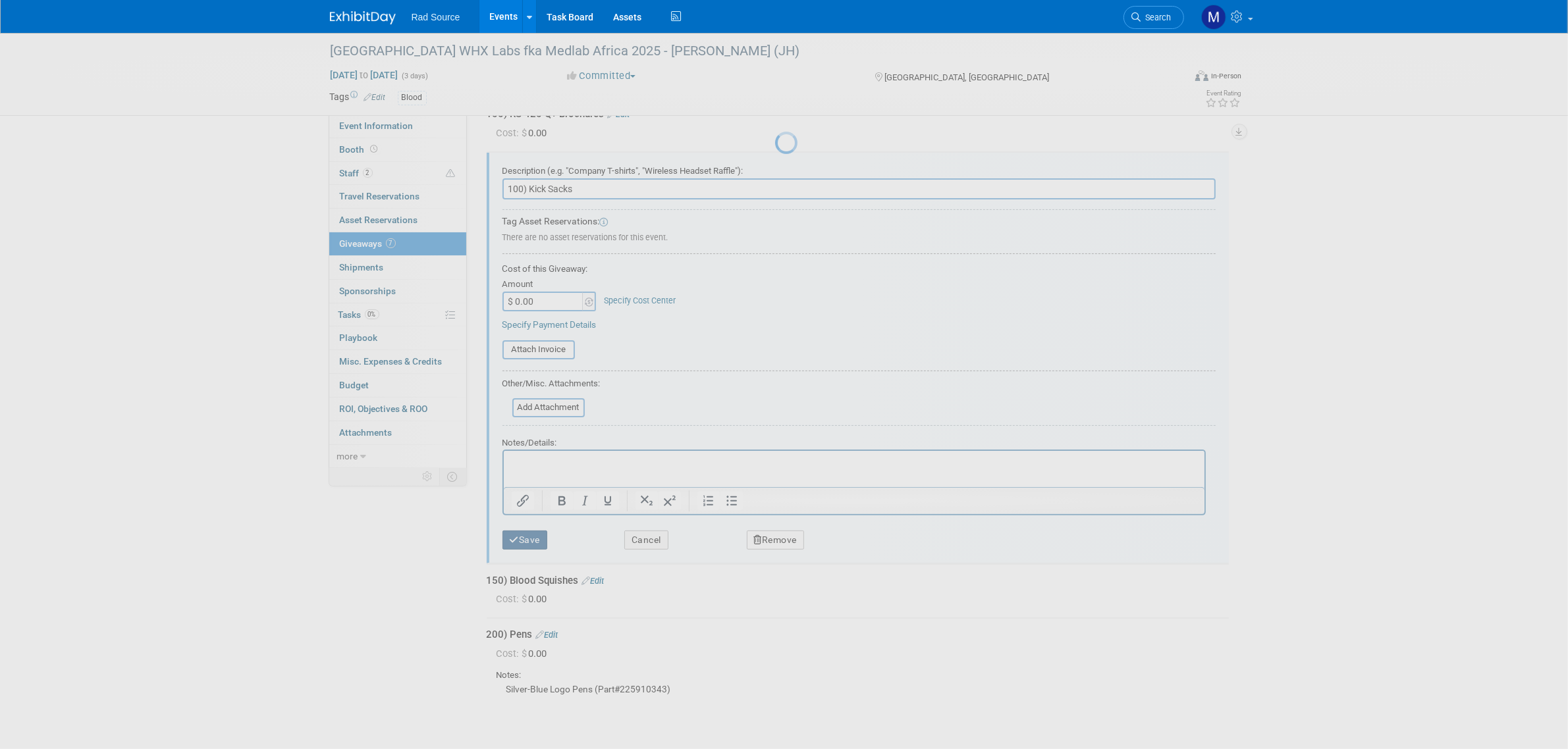
scroll to position [49, 0]
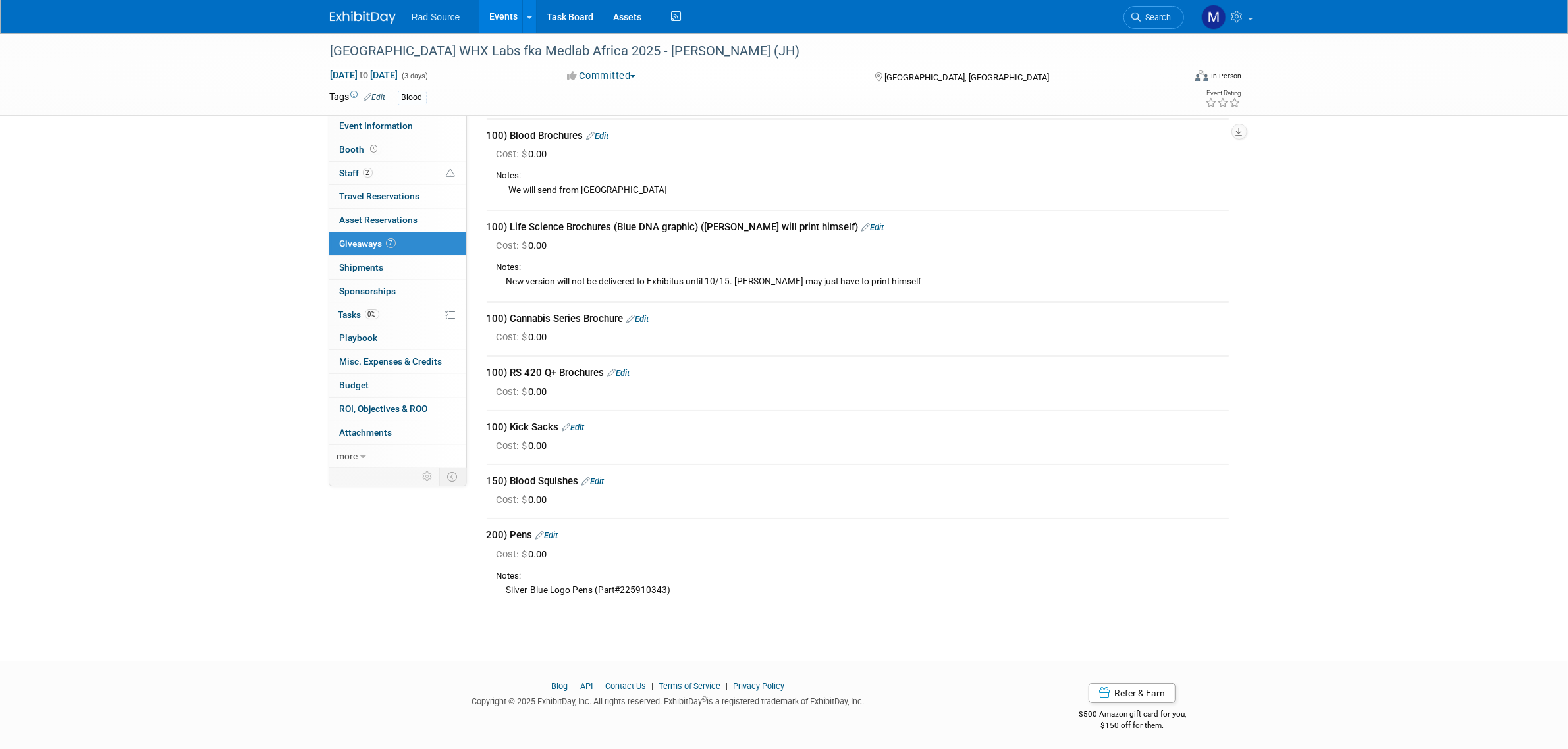
click at [558, 531] on link "Edit" at bounding box center [547, 535] width 22 height 10
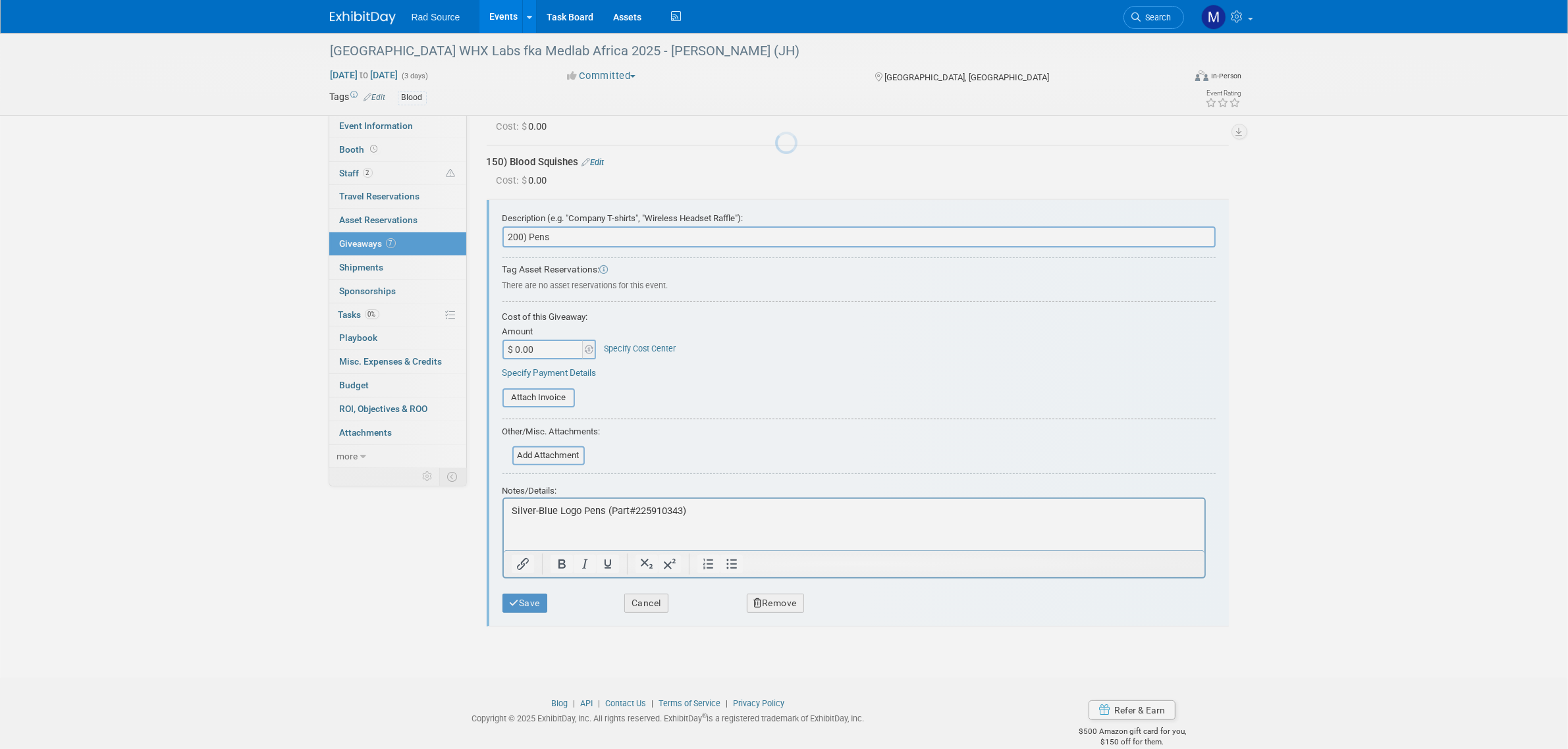
scroll to position [0, 0]
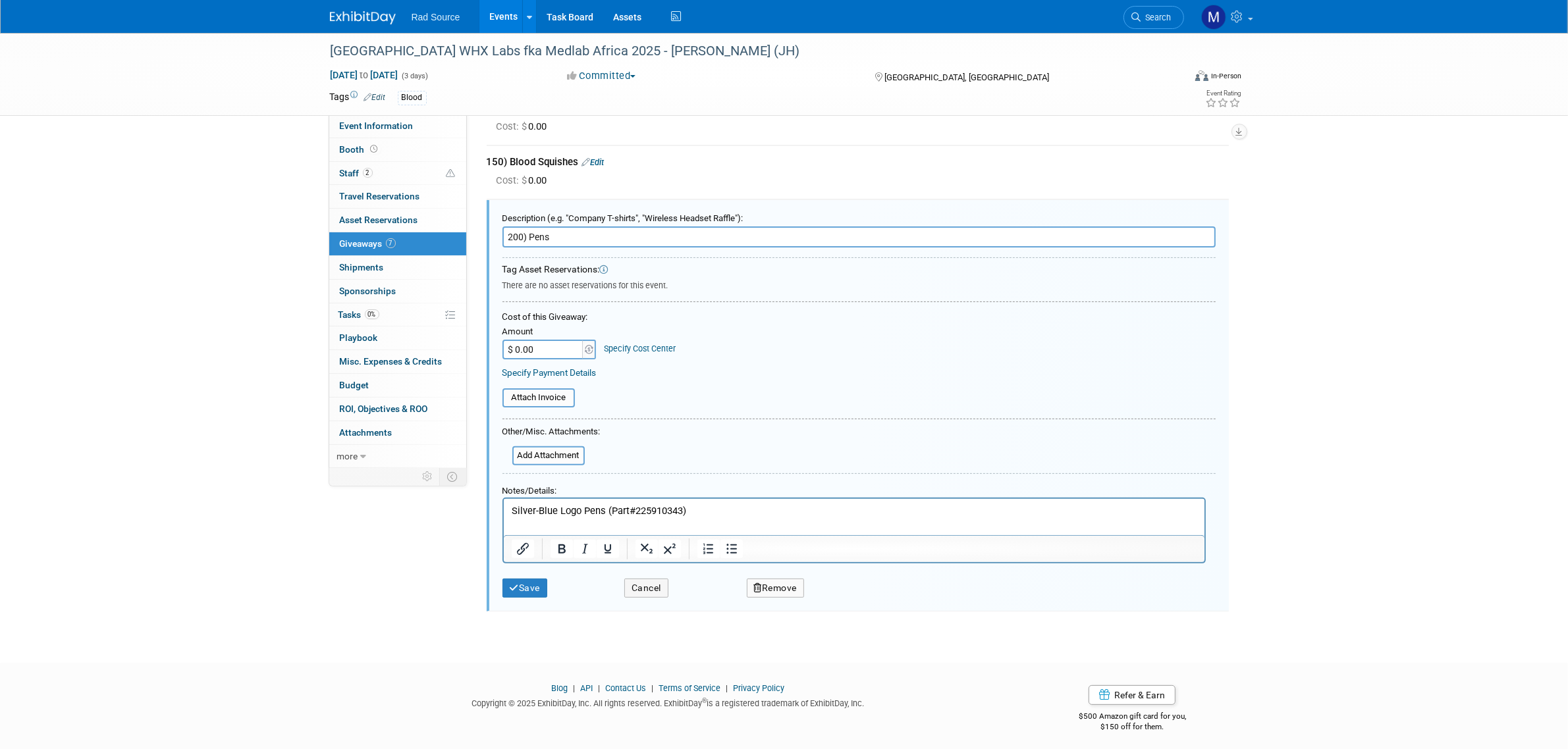
drag, startPoint x: 522, startPoint y: 237, endPoint x: 492, endPoint y: 236, distance: 30.0
click at [492, 236] on div "Description (e.g. "Company T-shirts", "Wireless Headset Raffle"): 200) Pens Tag…" at bounding box center [857, 406] width 742 height 412
type input "100) Pens"
click at [542, 582] on button "Save" at bounding box center [525, 588] width 45 height 19
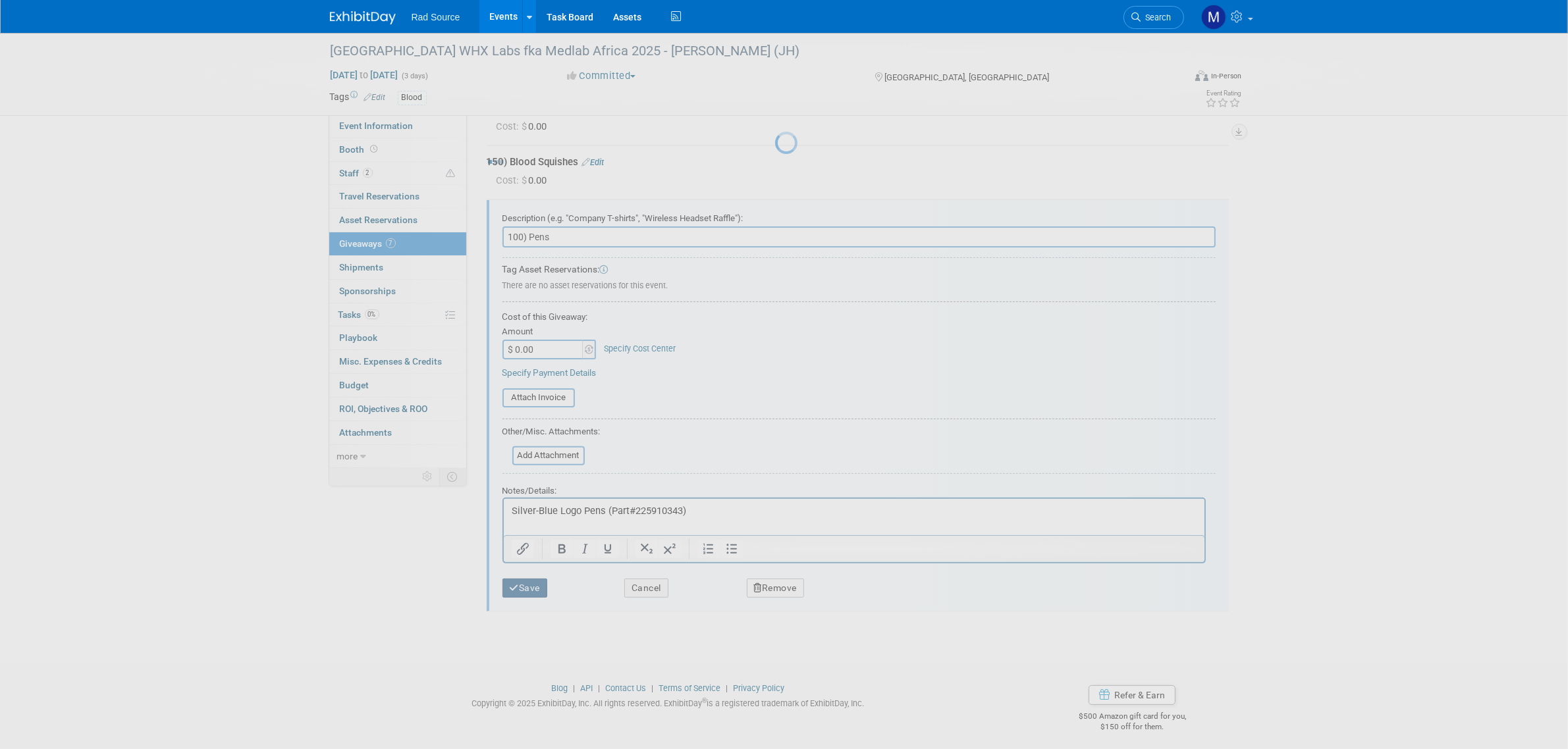
scroll to position [49, 0]
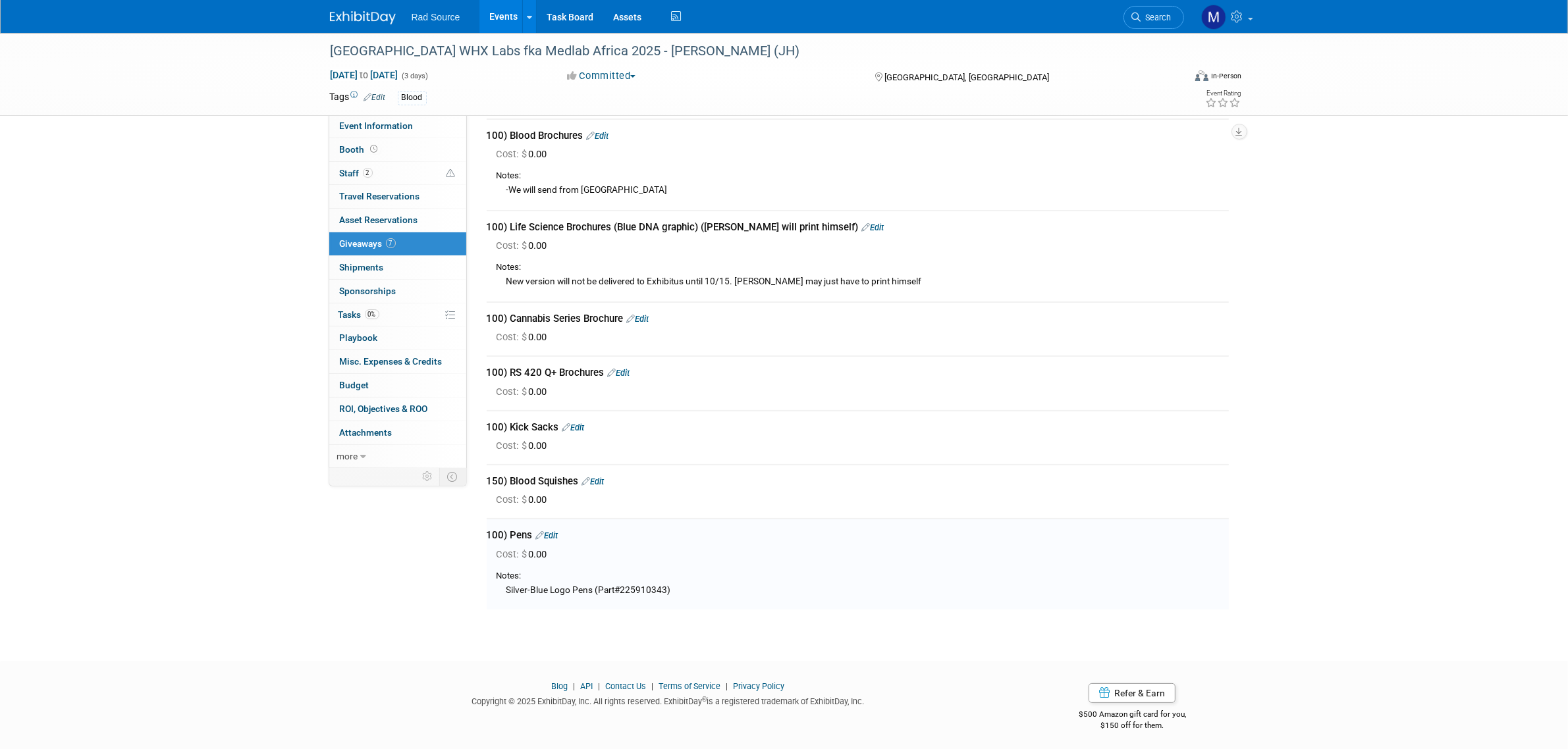
click at [597, 478] on link "Edit" at bounding box center [593, 481] width 22 height 10
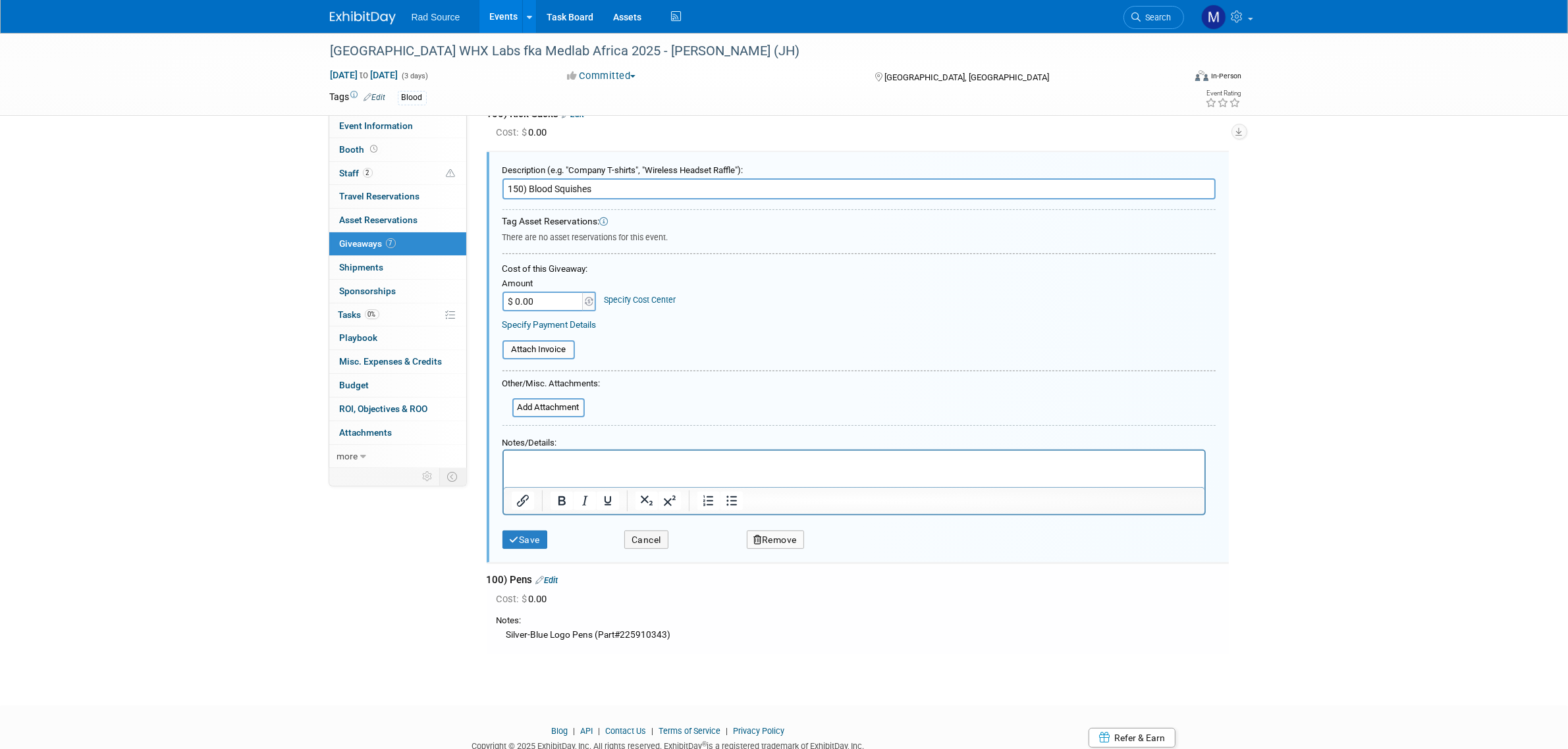
scroll to position [0, 0]
drag, startPoint x: 521, startPoint y: 186, endPoint x: 488, endPoint y: 185, distance: 33.0
click at [488, 185] on div "Description (e.g. "Company T-shirts", "Wireless Headset Raffle"): 150) Blood Sq…" at bounding box center [857, 358] width 742 height 412
type input "100) Blood Squishes"
click at [527, 542] on button "Save" at bounding box center [525, 540] width 45 height 19
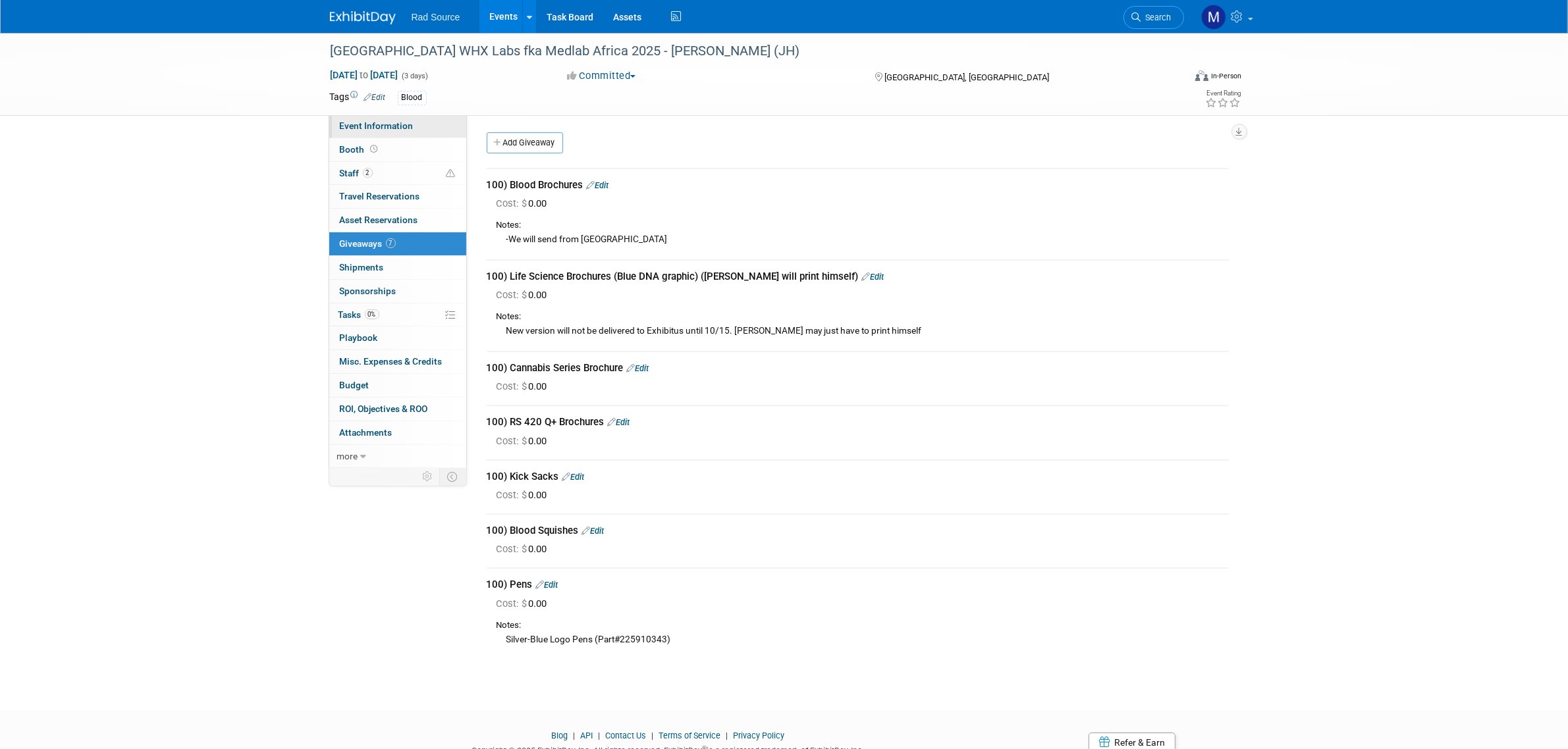
click at [407, 130] on span "Event Information" at bounding box center [376, 125] width 74 height 11
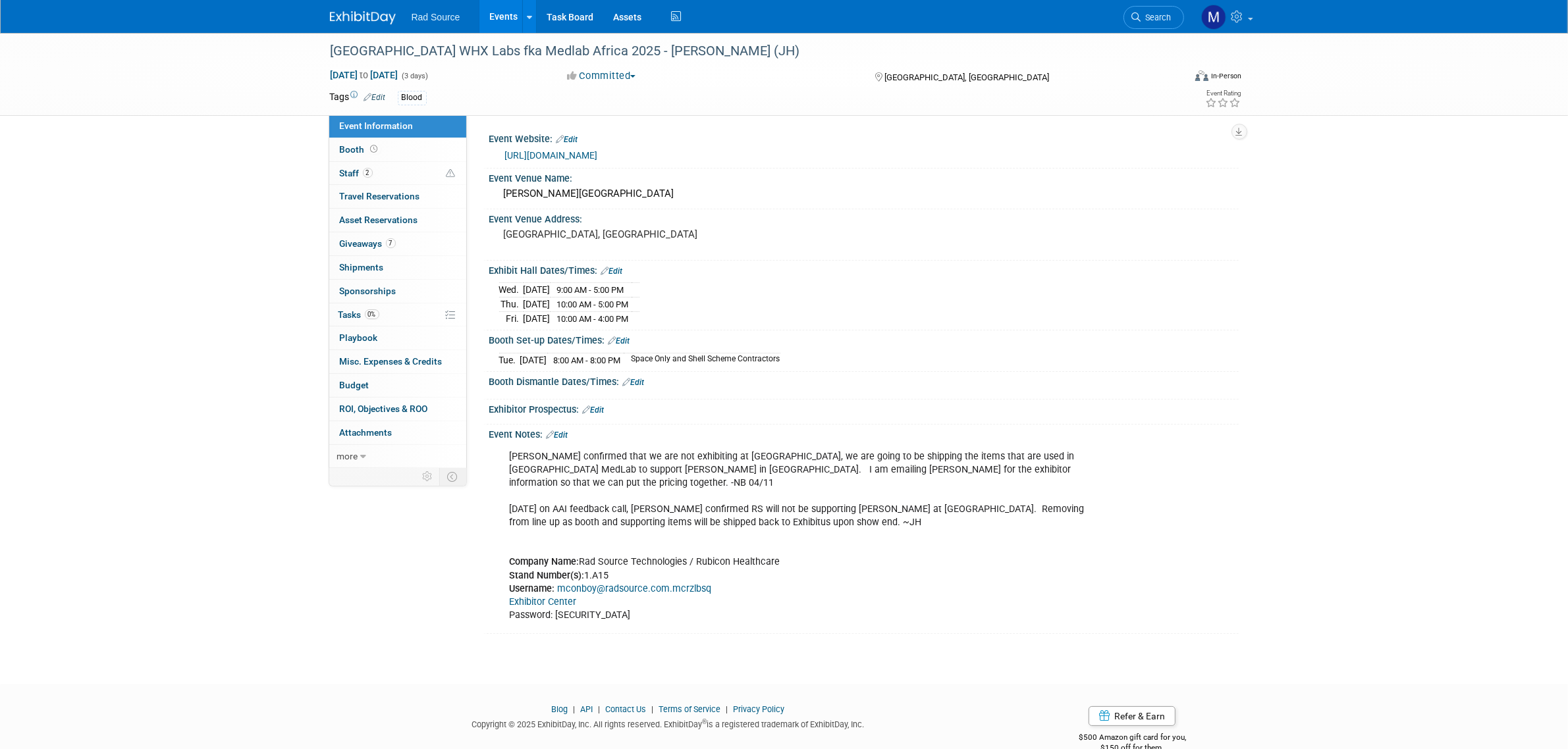
click at [559, 434] on link "Edit" at bounding box center [557, 435] width 22 height 10
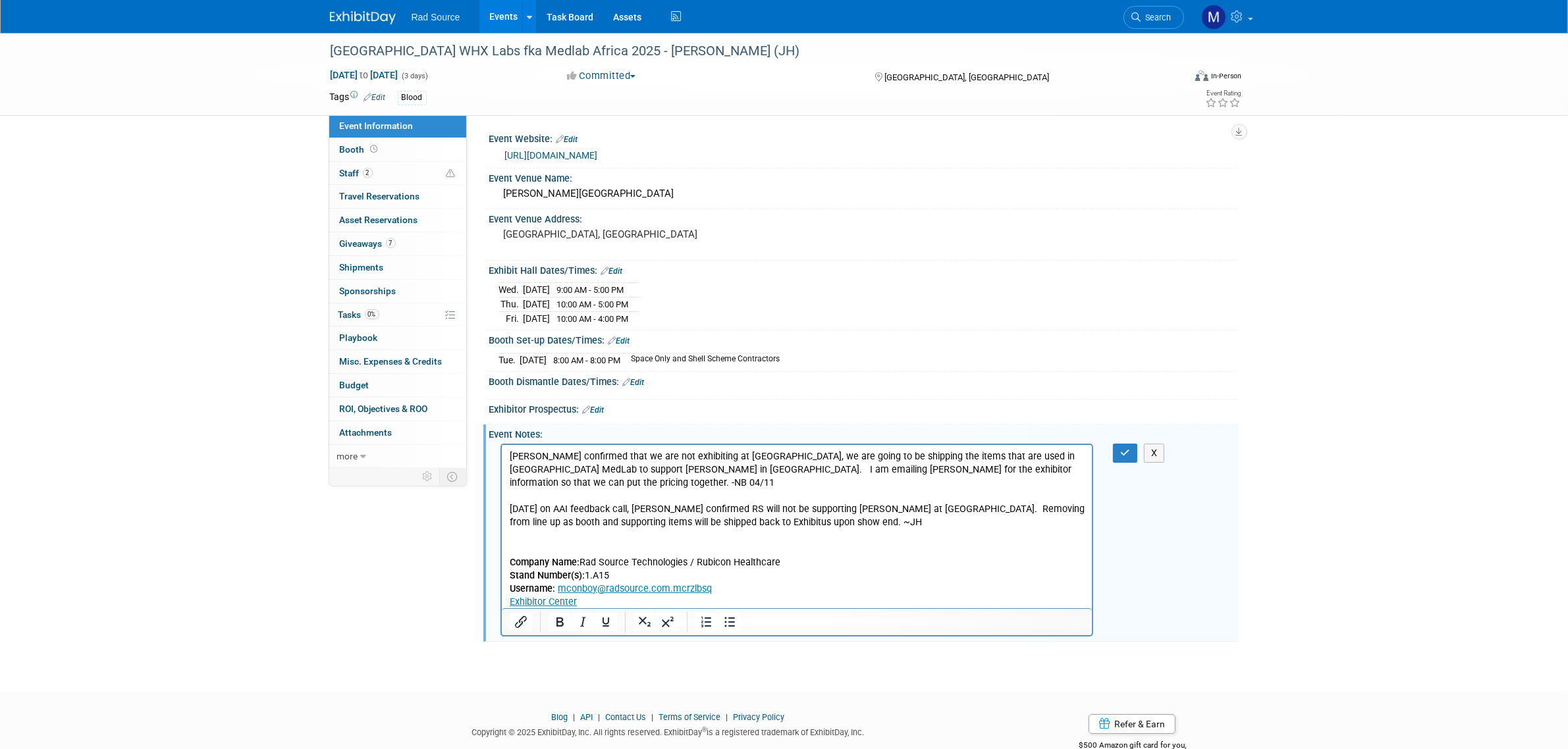
click at [625, 597] on p "[PERSON_NAME] confirmed that we are not exhibiting at [GEOGRAPHIC_DATA], we are…" at bounding box center [797, 535] width 576 height 172
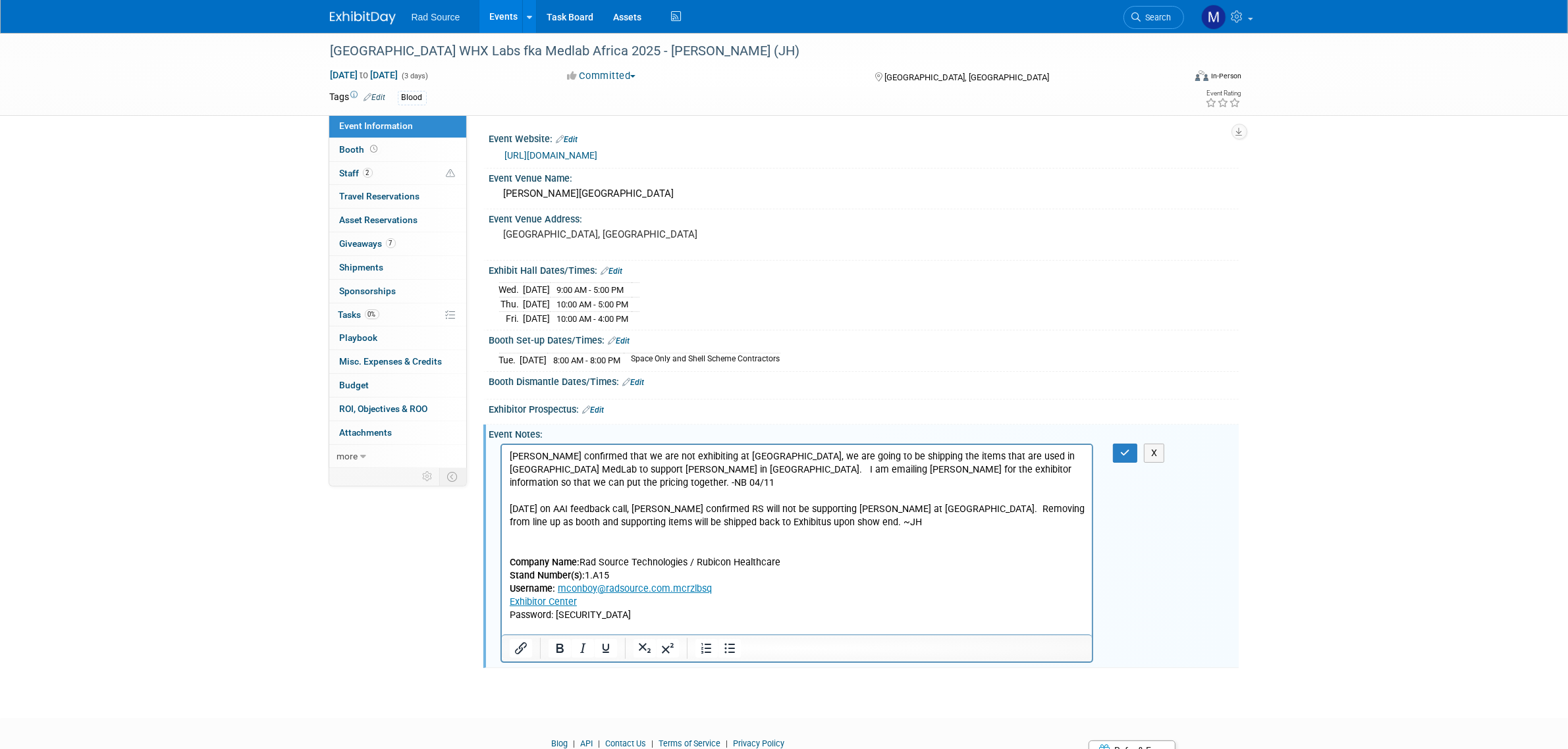
click at [593, 634] on p "Rich Text Area. Press ALT-0 for help." at bounding box center [797, 641] width 576 height 13
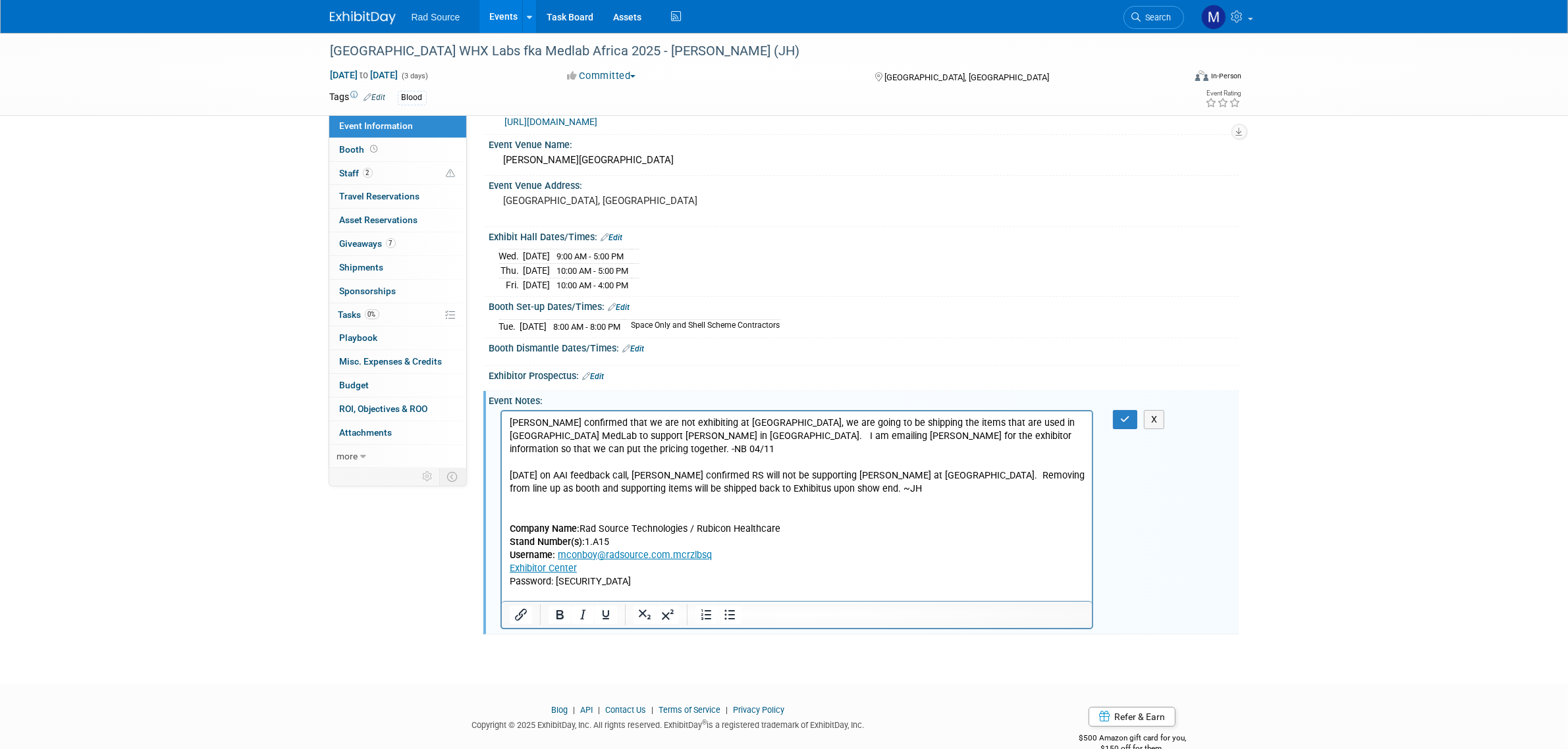
scroll to position [63, 0]
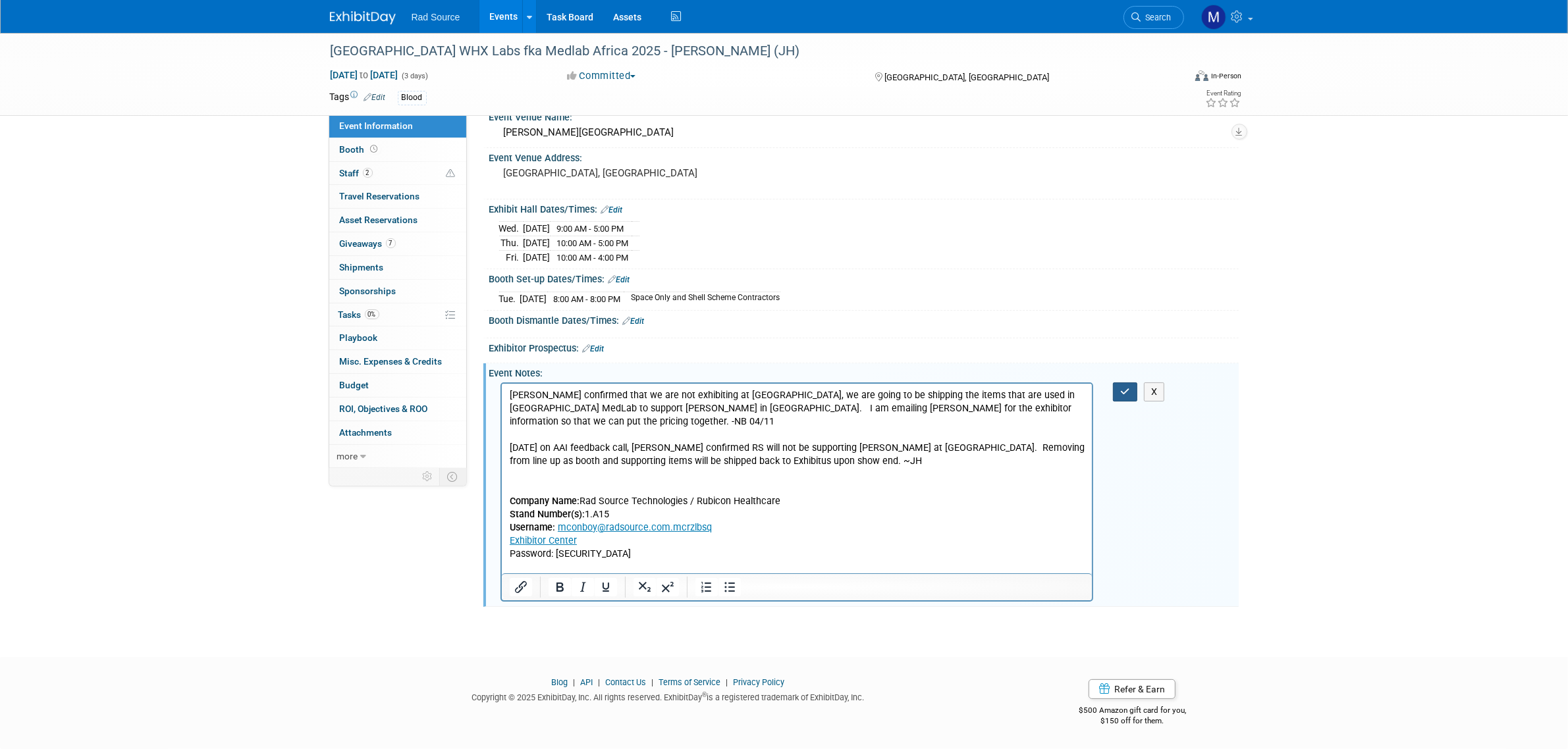
click at [1121, 392] on icon "button" at bounding box center [1124, 392] width 10 height 10
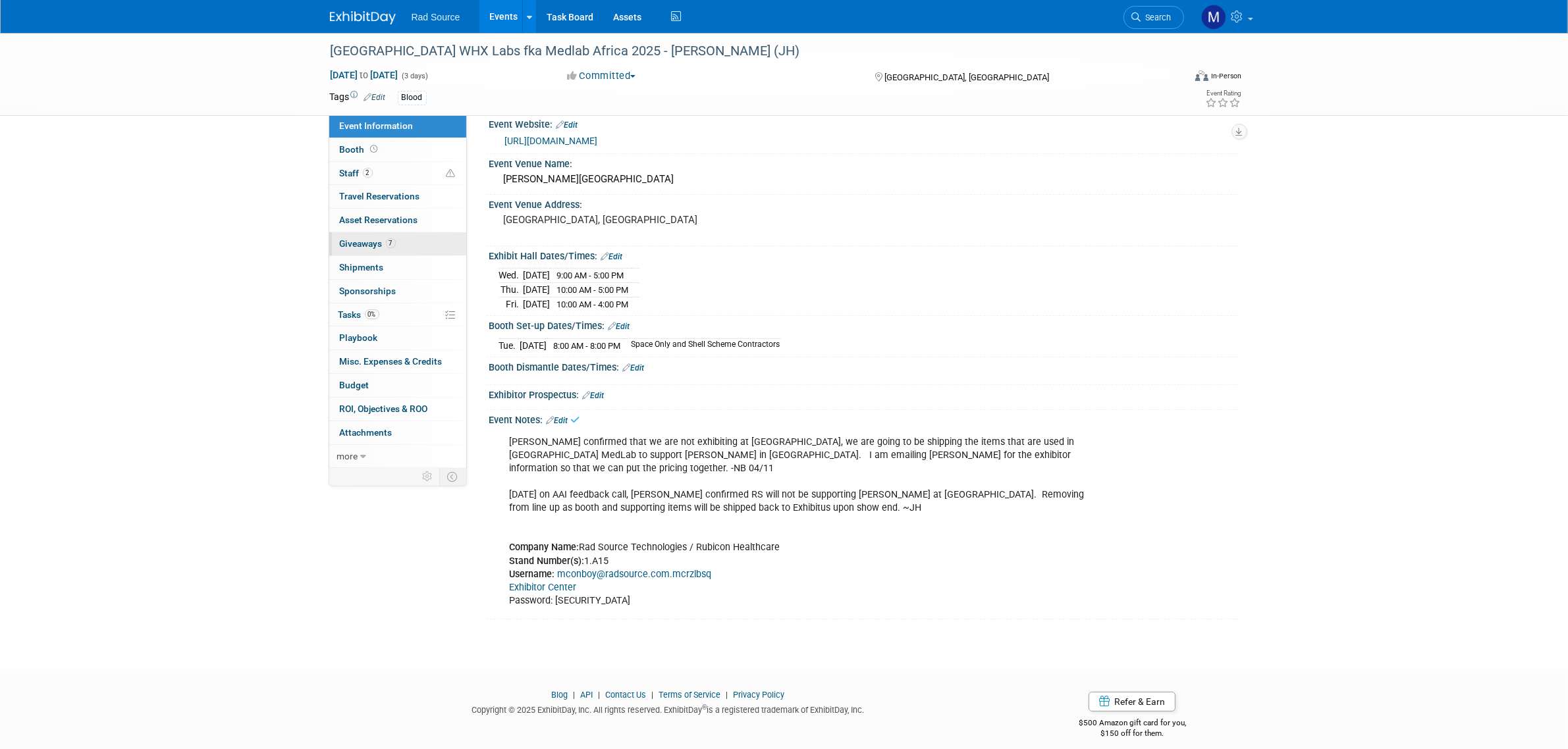
click at [420, 243] on link "7 Giveaways 7" at bounding box center [398, 244] width 137 height 23
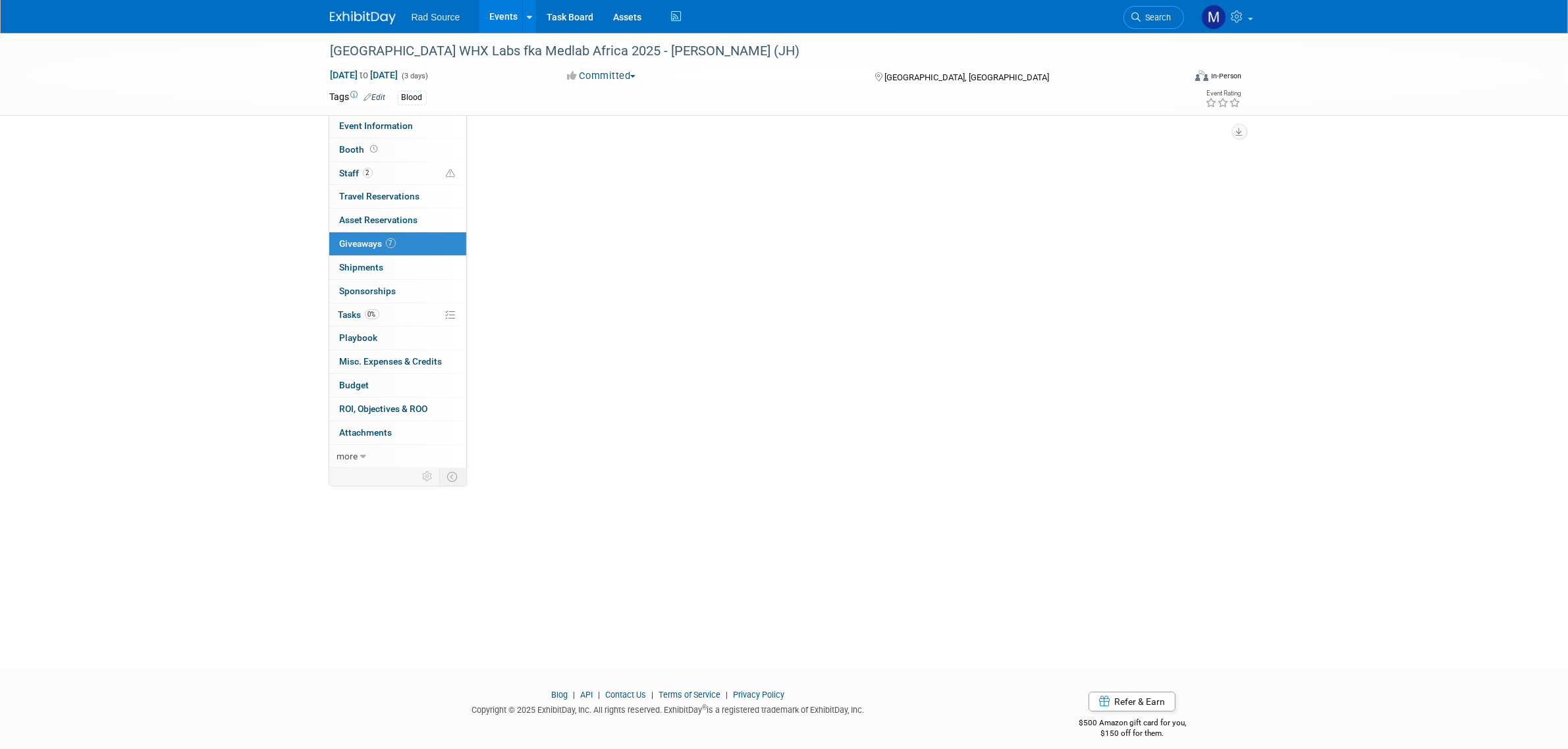
scroll to position [0, 0]
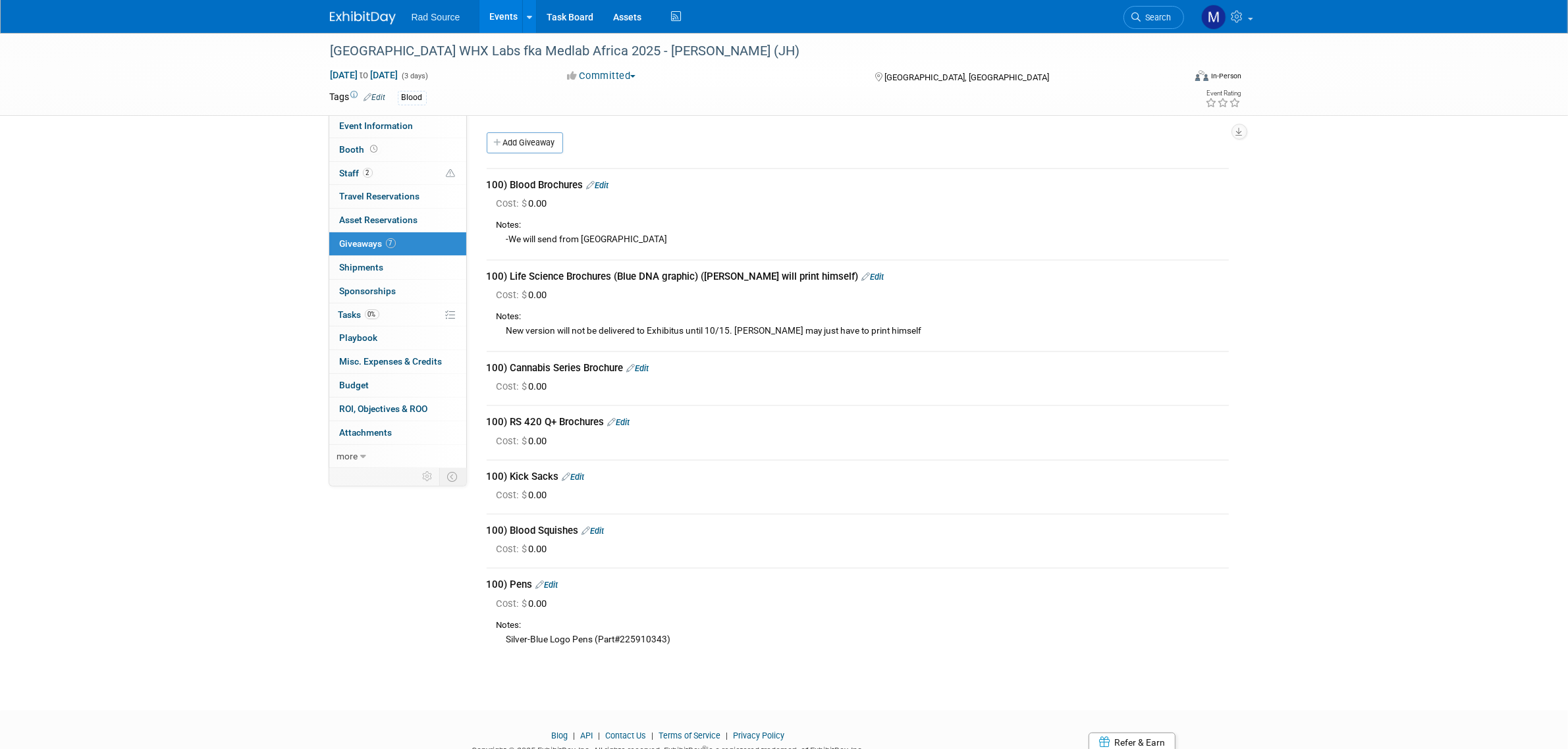
click at [643, 364] on link "Edit" at bounding box center [637, 369] width 22 height 10
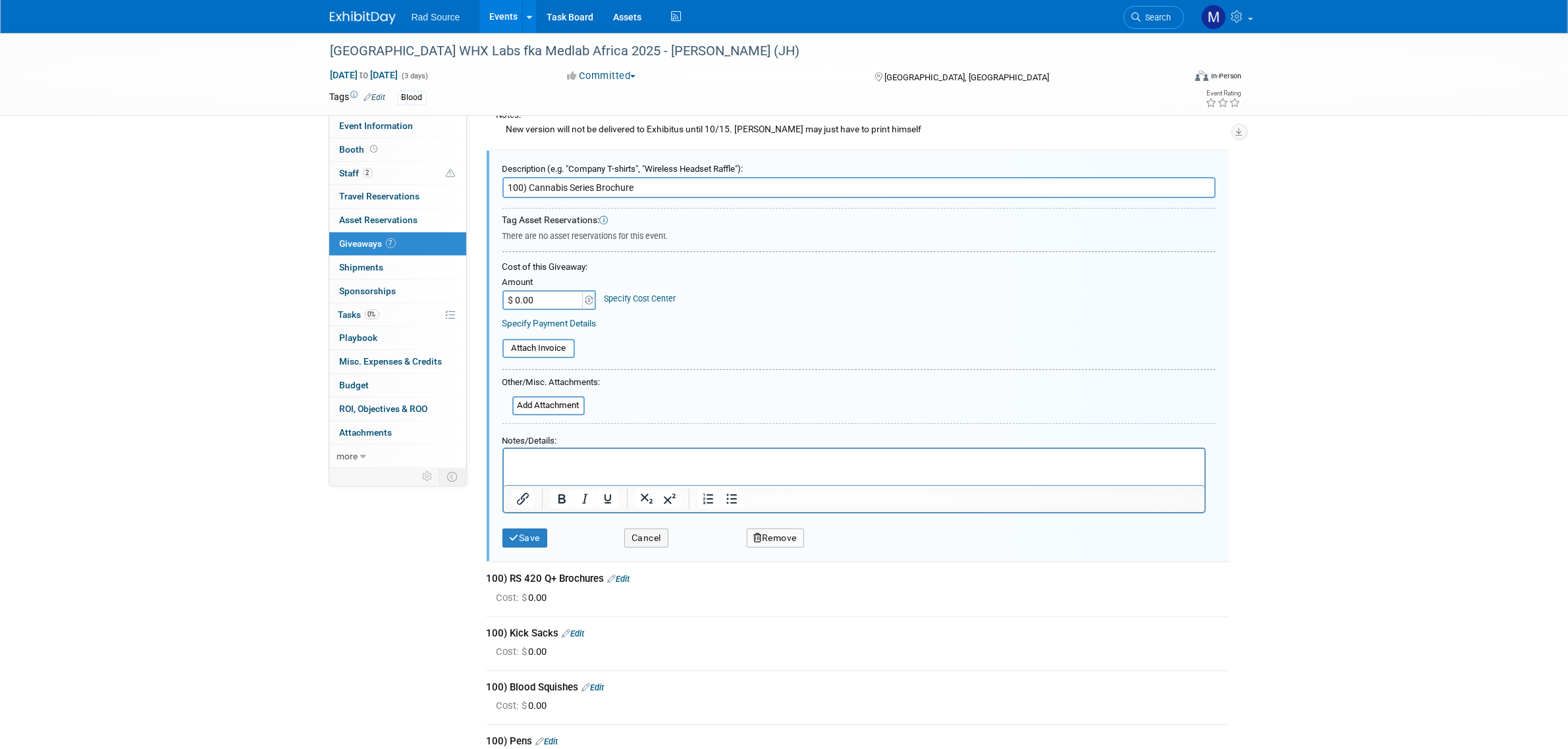
click at [788, 533] on button "Remove" at bounding box center [776, 538] width 58 height 19
click at [856, 547] on link "Yes" at bounding box center [850, 549] width 39 height 21
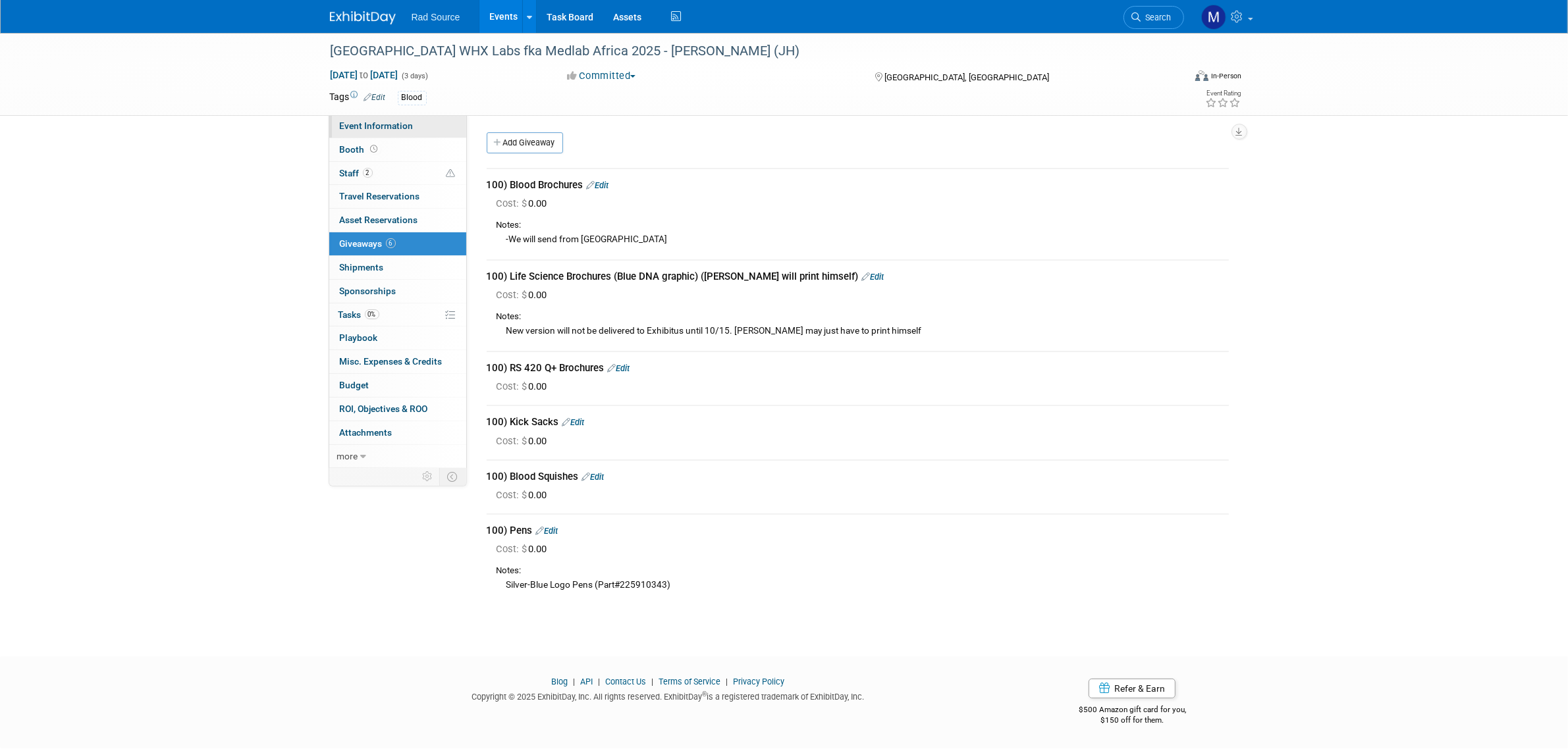
click at [370, 127] on span "Event Information" at bounding box center [376, 125] width 74 height 11
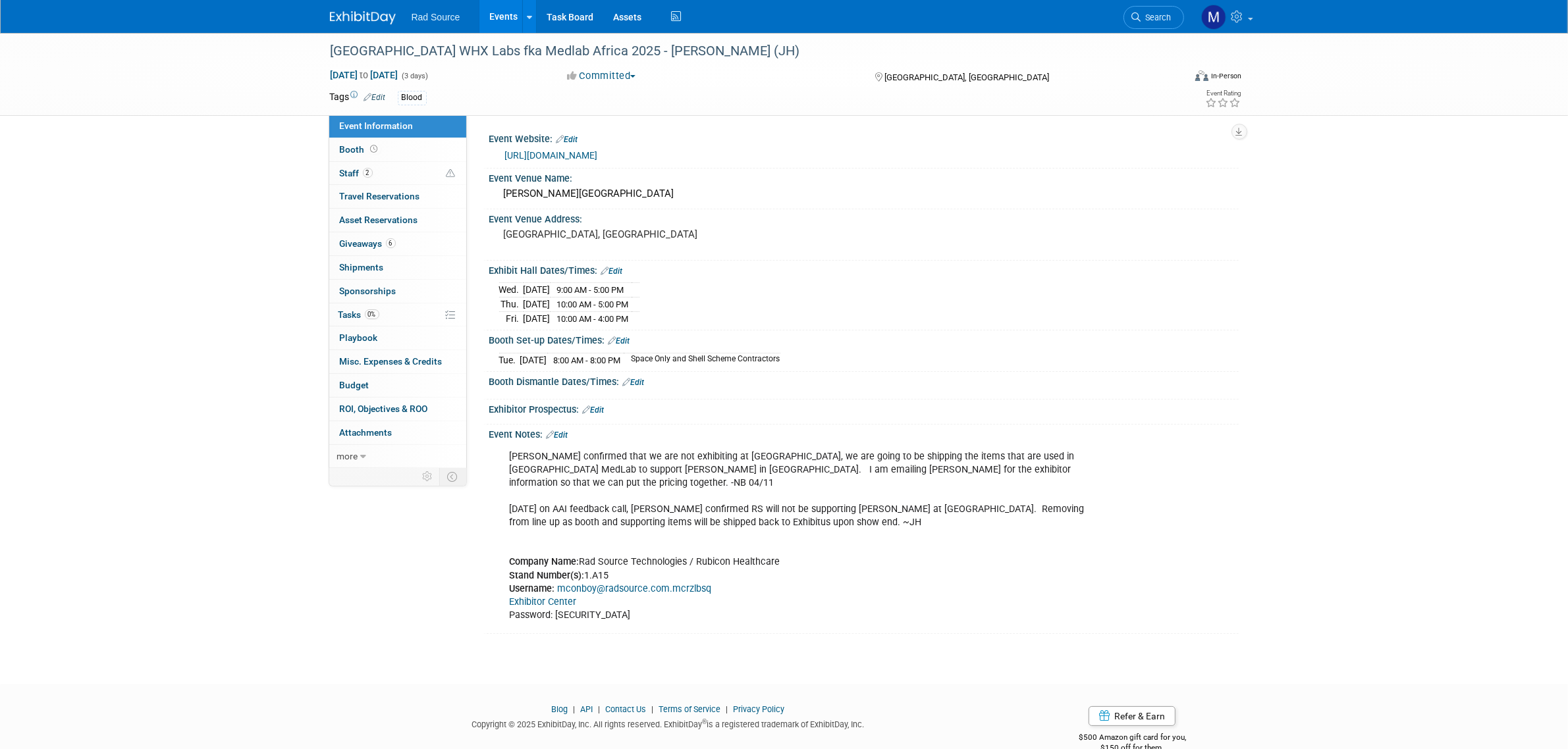
click at [598, 152] on link "[URL][DOMAIN_NAME]" at bounding box center [552, 155] width 92 height 11
click at [412, 250] on link "6 Giveaways 6" at bounding box center [398, 244] width 137 height 23
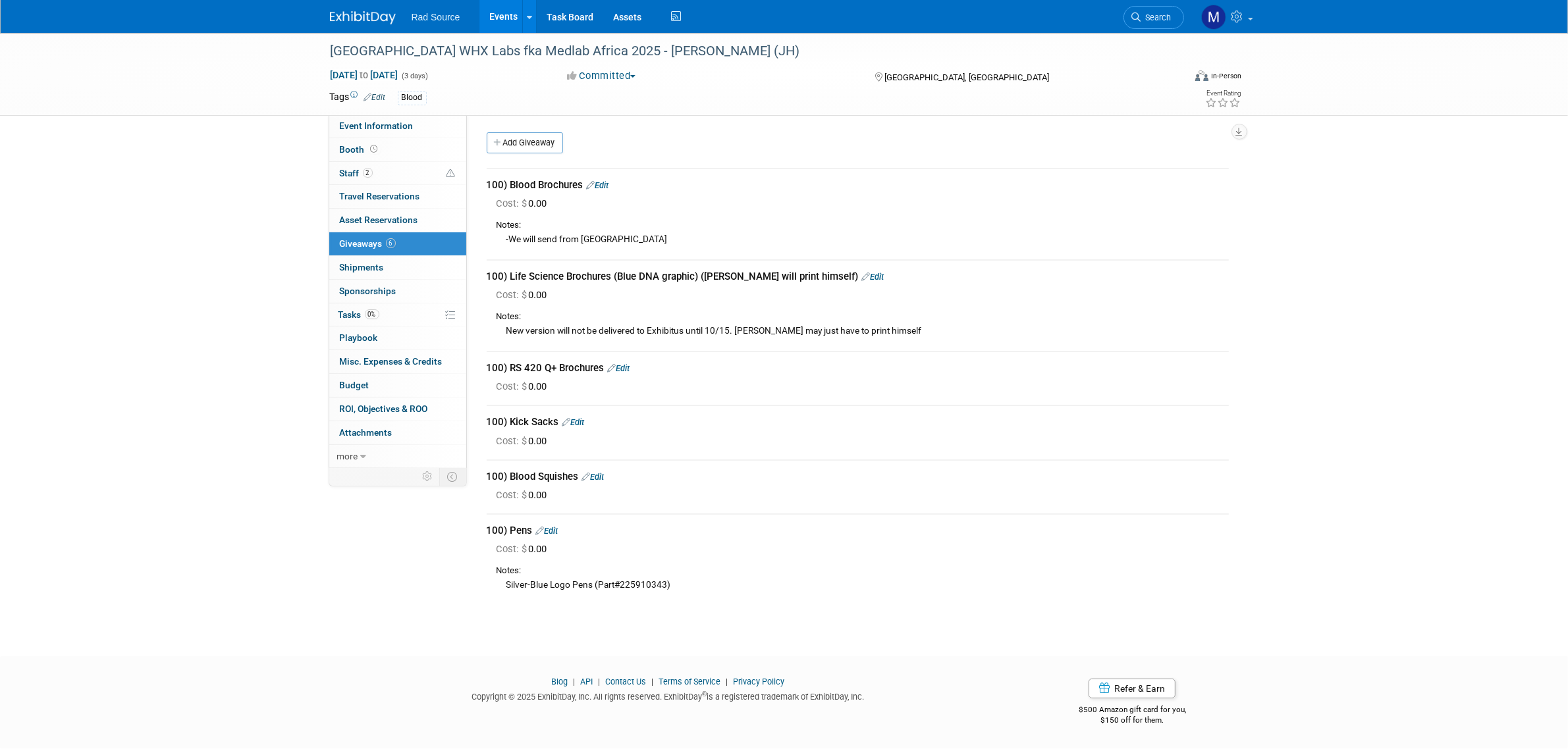
drag, startPoint x: 593, startPoint y: 579, endPoint x: 507, endPoint y: 577, distance: 86.0
click at [507, 578] on div "Silver-Blue Logo Pens (Part#225910343)" at bounding box center [862, 584] width 733 height 14
copy div "Silver-Blue Logo Pens"
